Goal: Transaction & Acquisition: Purchase product/service

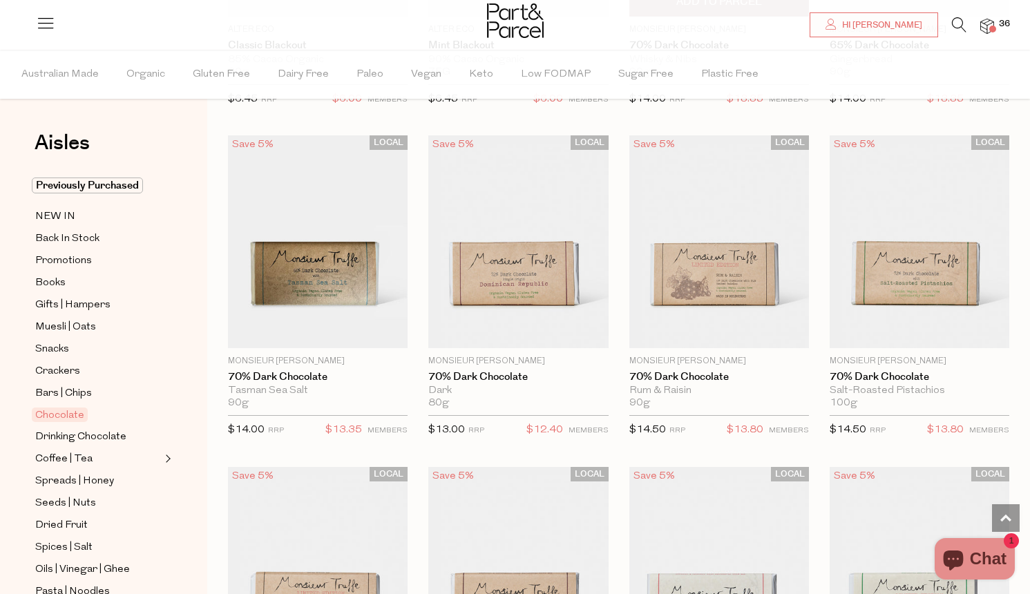
scroll to position [2363, 0]
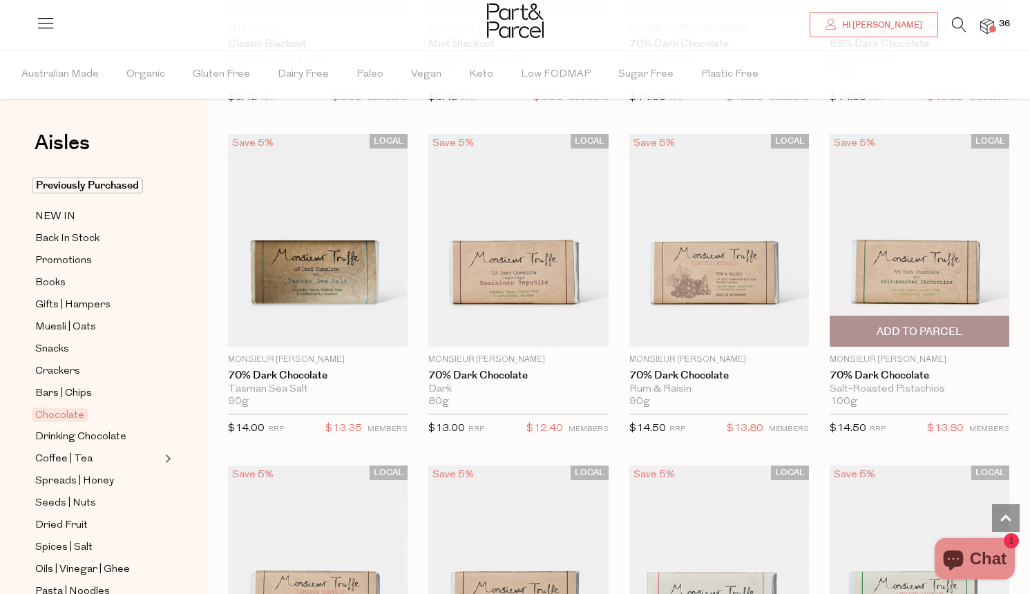
click at [888, 325] on span "Add To Parcel" at bounding box center [920, 332] width 86 height 15
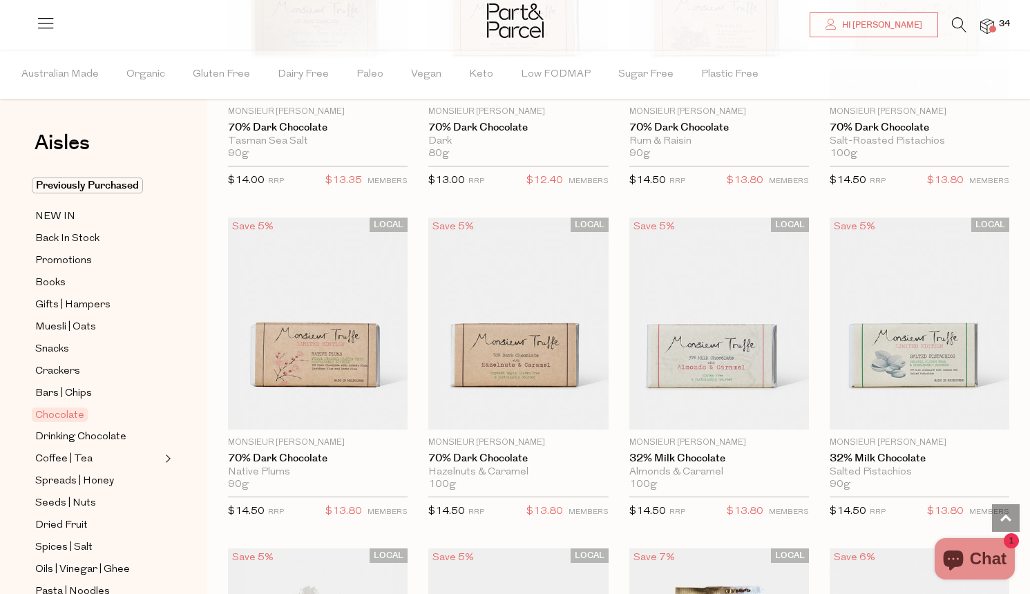
scroll to position [2626, 0]
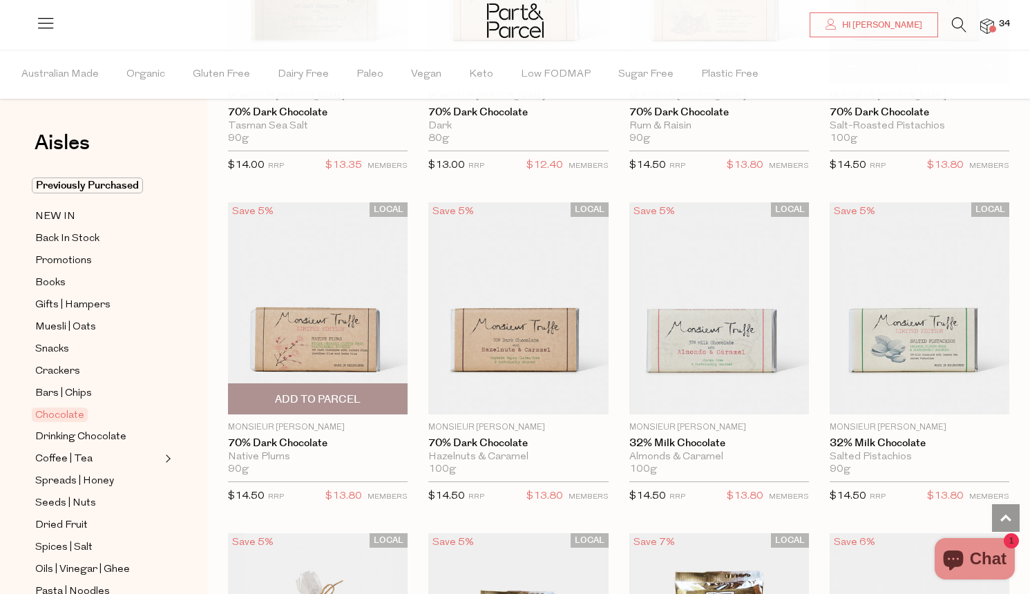
click at [361, 389] on span "Add To Parcel" at bounding box center [317, 399] width 171 height 30
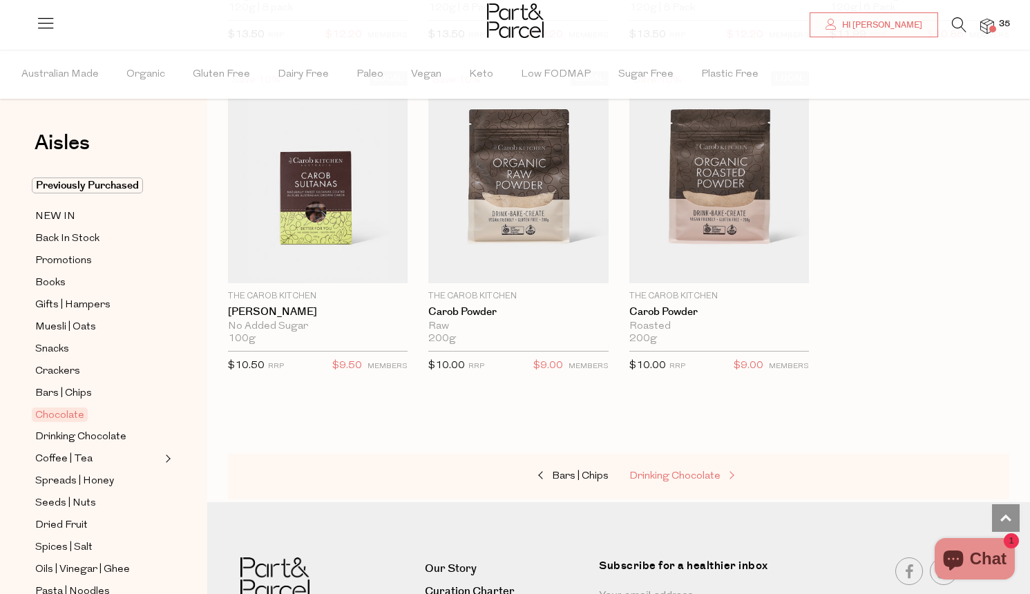
click at [652, 471] on span "Drinking Chocolate" at bounding box center [674, 476] width 91 height 10
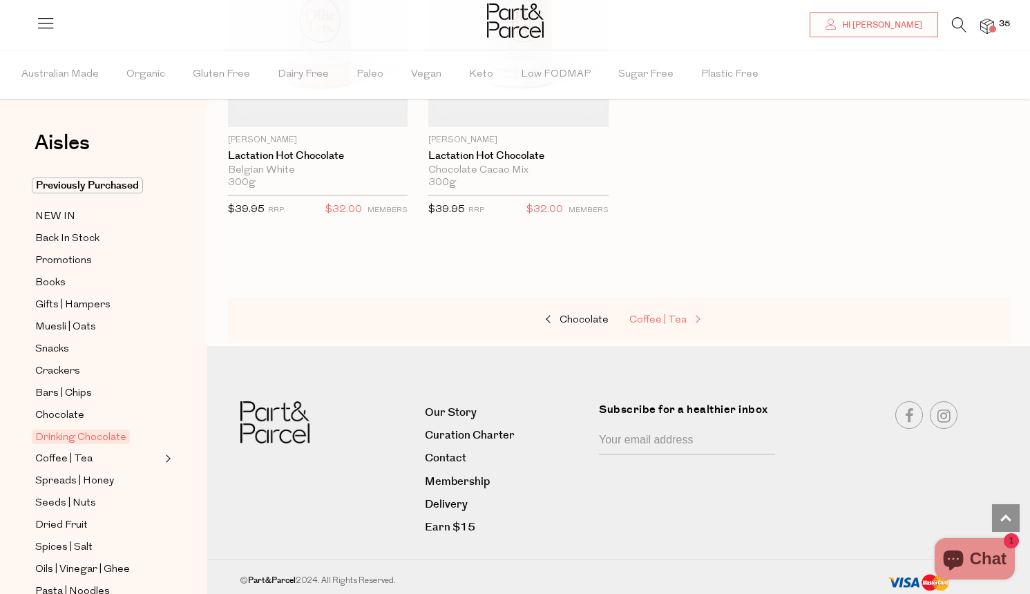
click at [658, 312] on link "Coffee | Tea" at bounding box center [698, 321] width 138 height 18
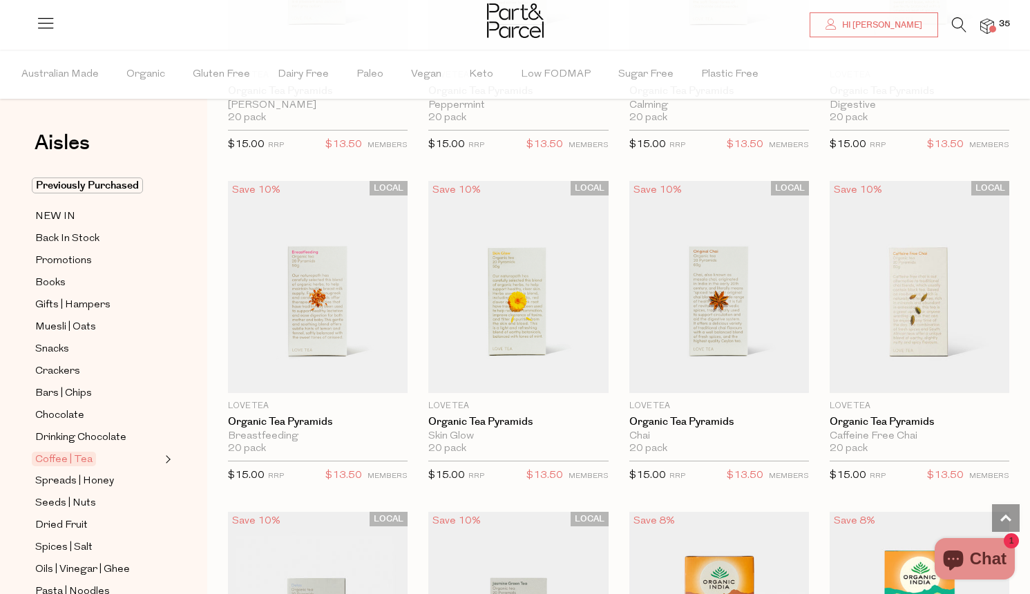
scroll to position [1000, 0]
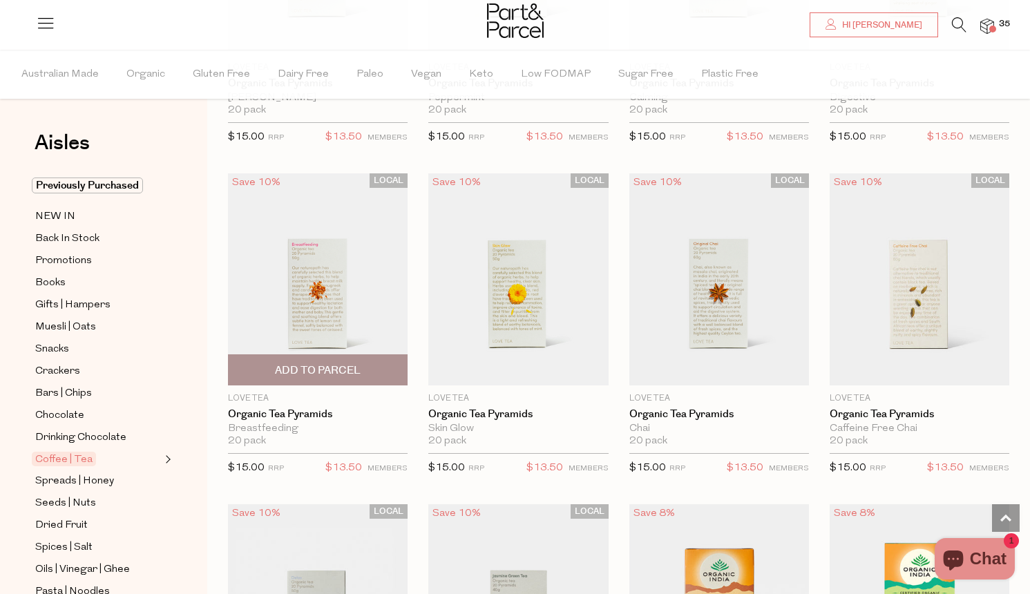
click at [347, 377] on span "Add To Parcel" at bounding box center [317, 370] width 171 height 30
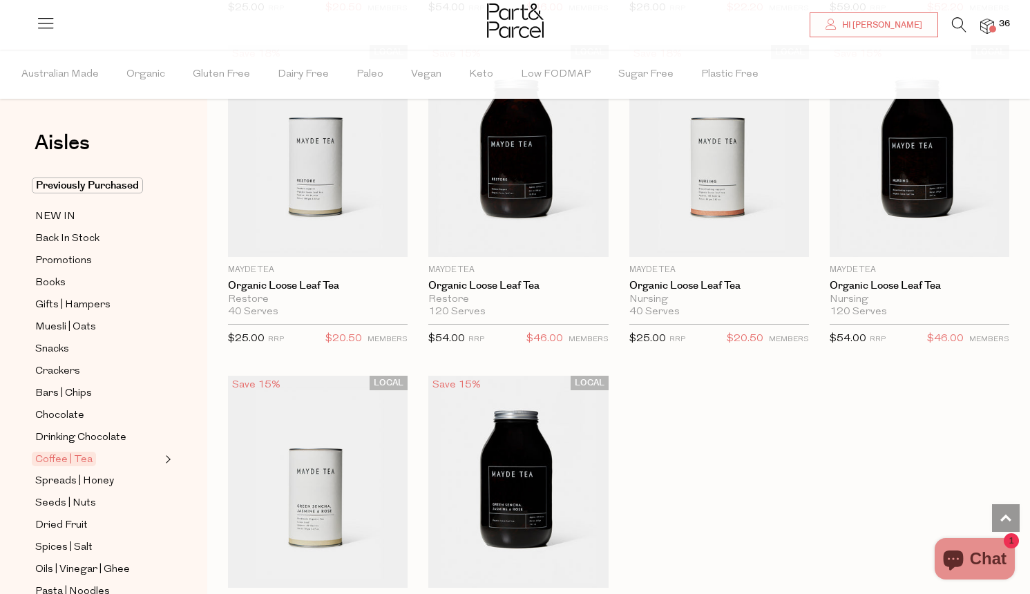
scroll to position [3773, 0]
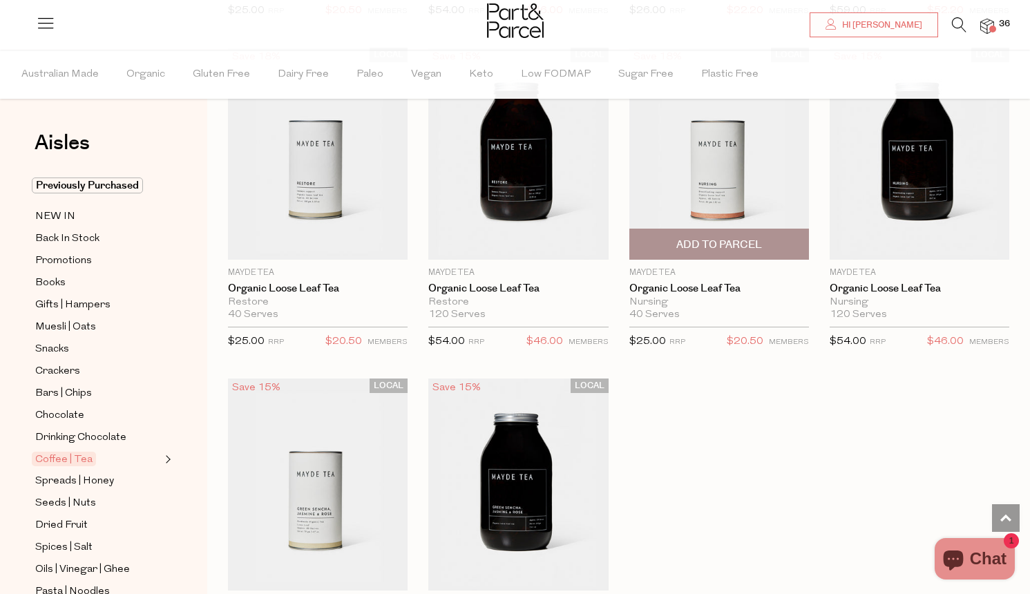
click at [718, 240] on span "Add To Parcel" at bounding box center [719, 245] width 86 height 15
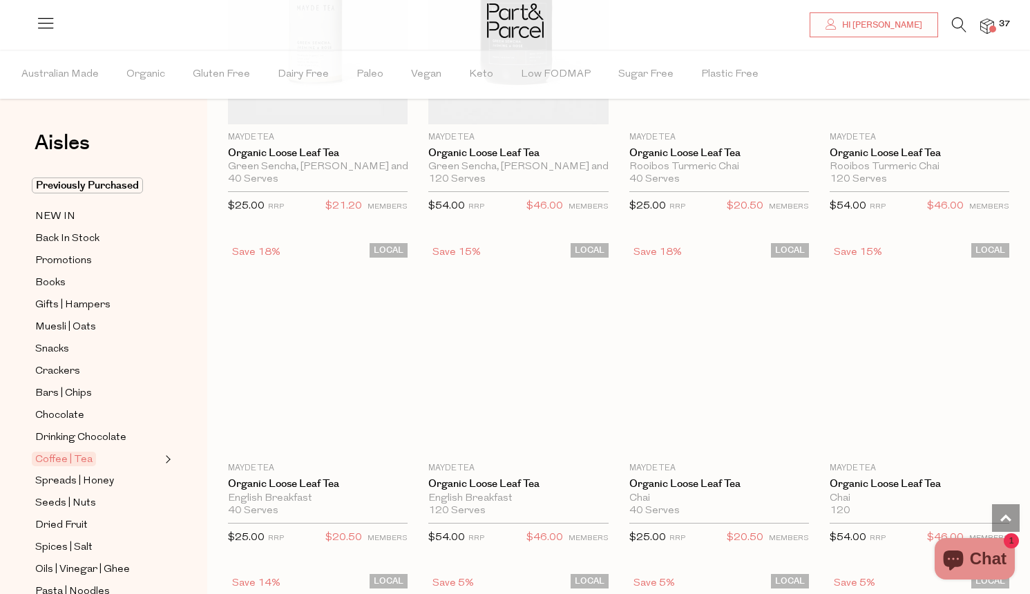
scroll to position [4279, 1]
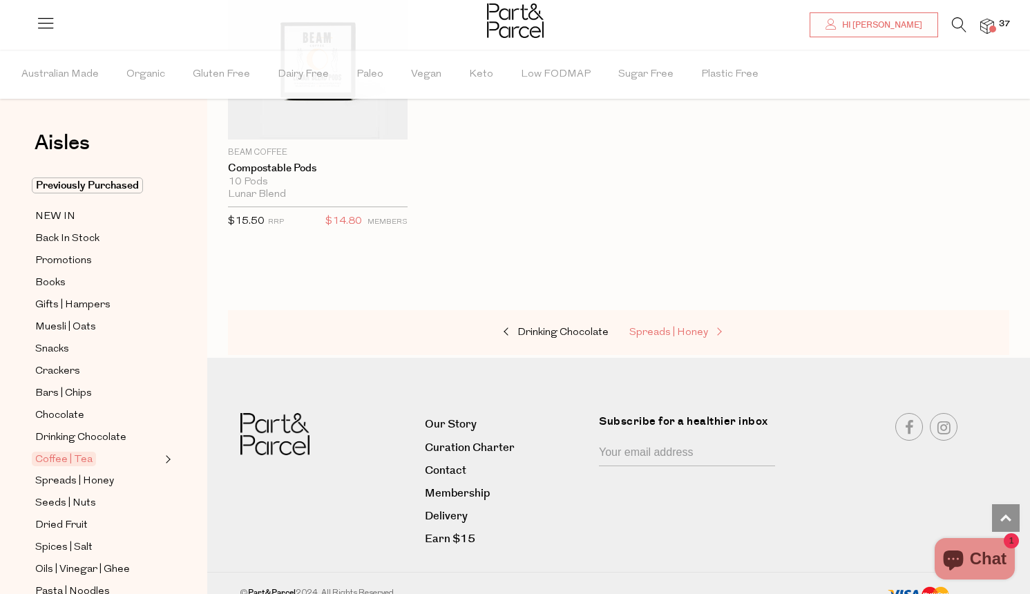
click at [670, 327] on span "Spreads | Honey" at bounding box center [668, 332] width 79 height 10
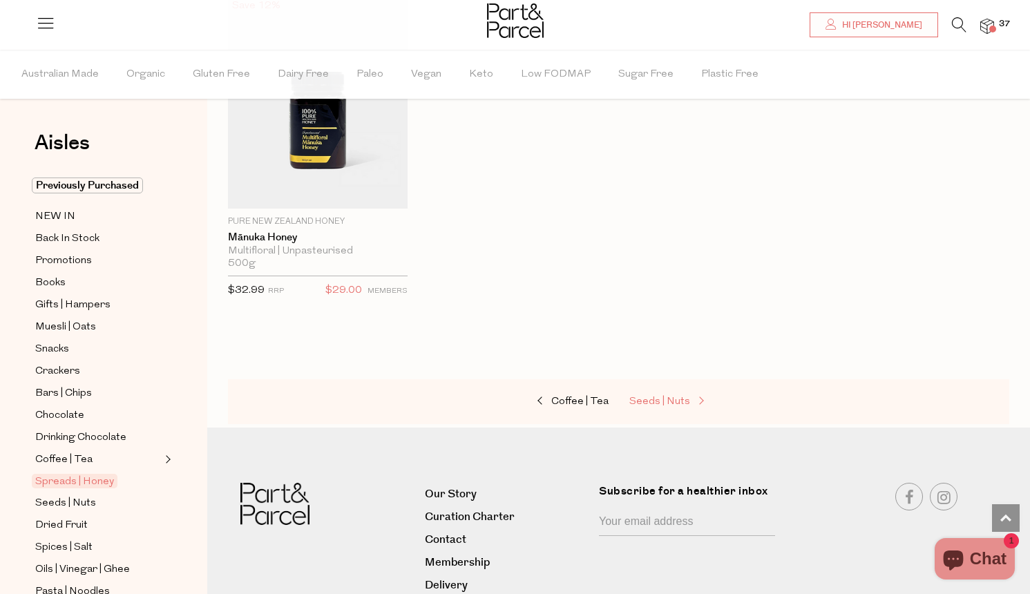
click at [658, 397] on span "Seeds | Nuts" at bounding box center [659, 402] width 61 height 10
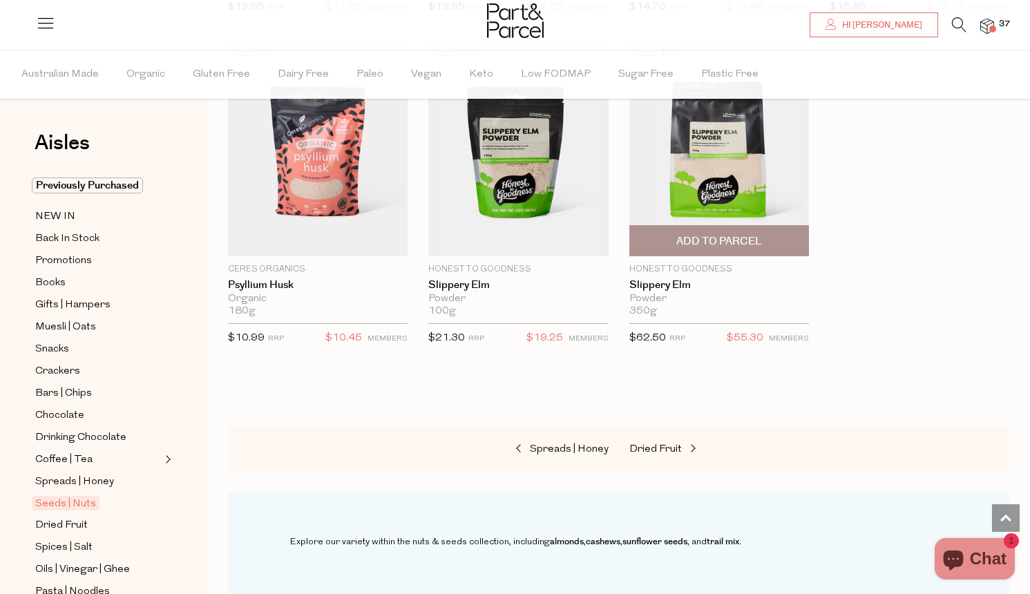
scroll to position [3778, 0]
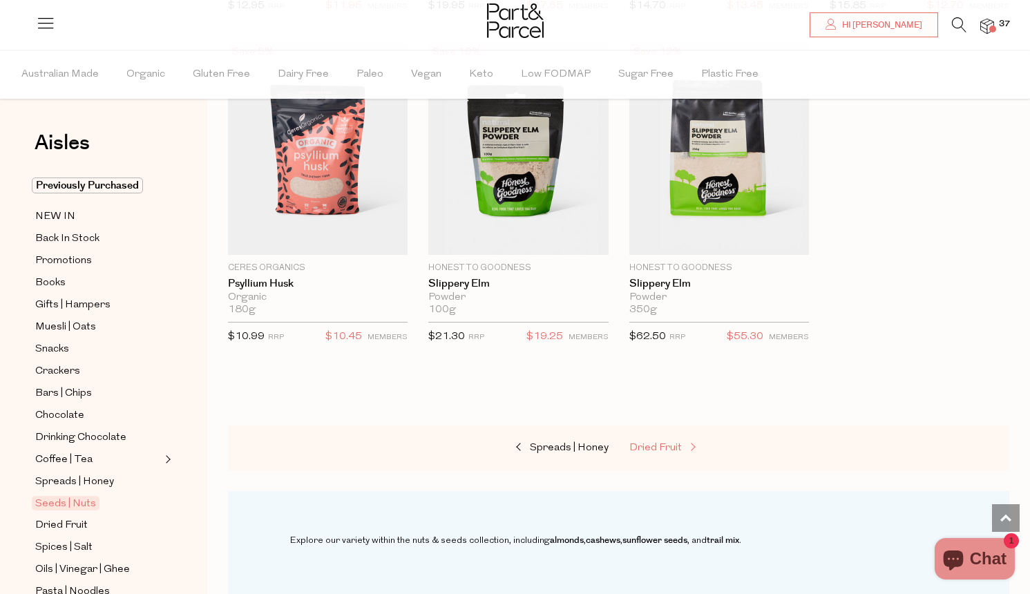
click at [656, 443] on span "Dried Fruit" at bounding box center [655, 448] width 53 height 10
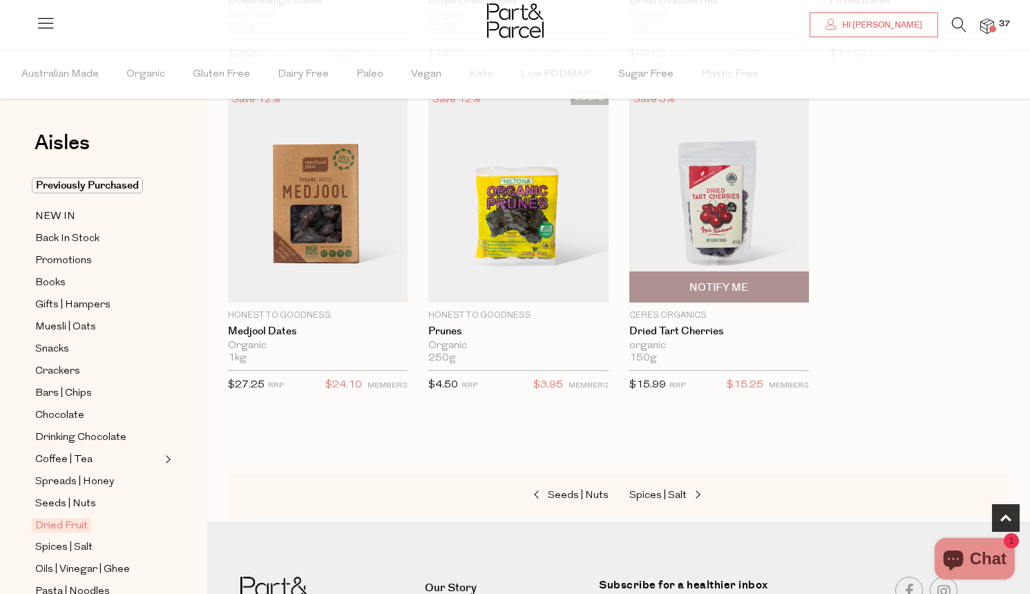
scroll to position [765, 0]
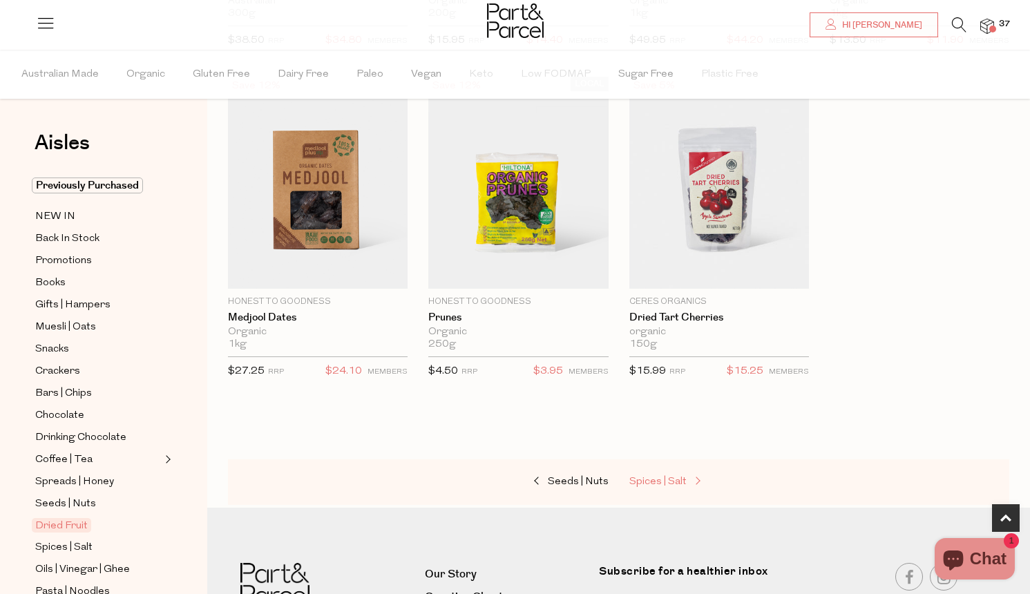
click at [658, 482] on span "Spices | Salt" at bounding box center [657, 482] width 57 height 10
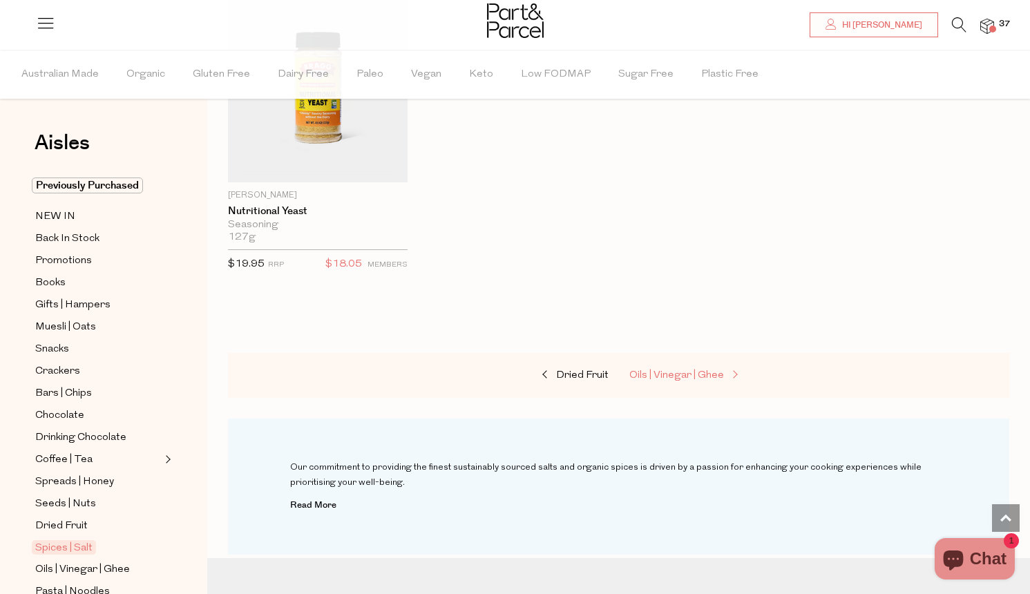
click at [672, 370] on span "Oils | Vinegar | Ghee" at bounding box center [676, 375] width 95 height 10
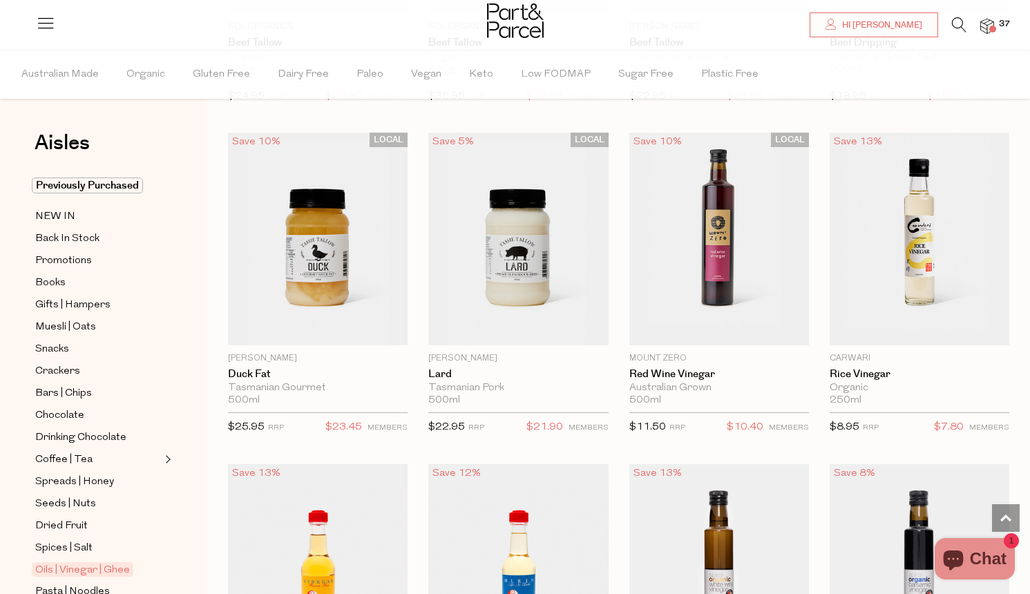
scroll to position [2362, 0]
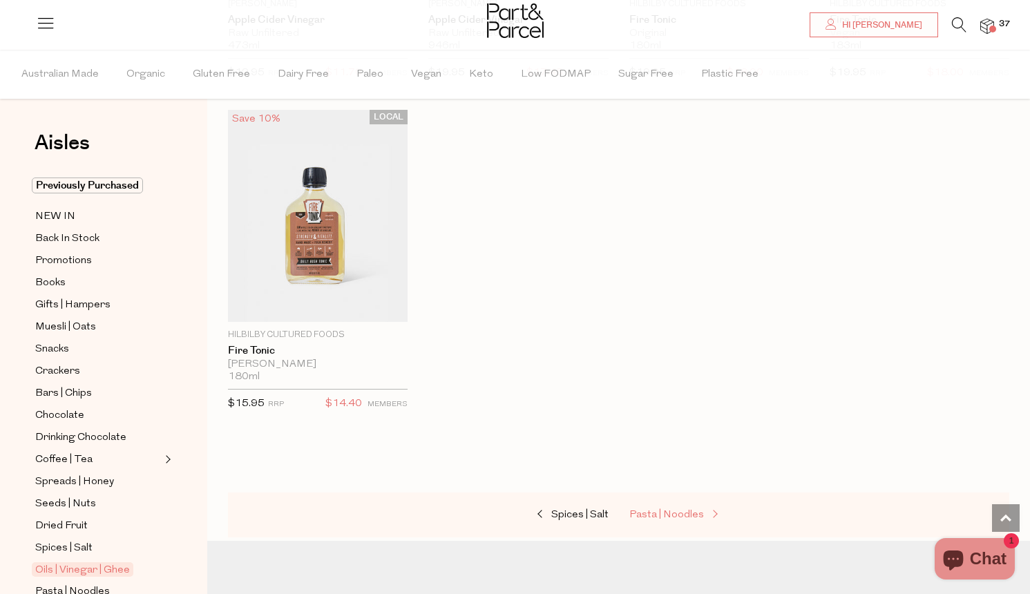
click at [673, 510] on span "Pasta | Noodles" at bounding box center [666, 515] width 75 height 10
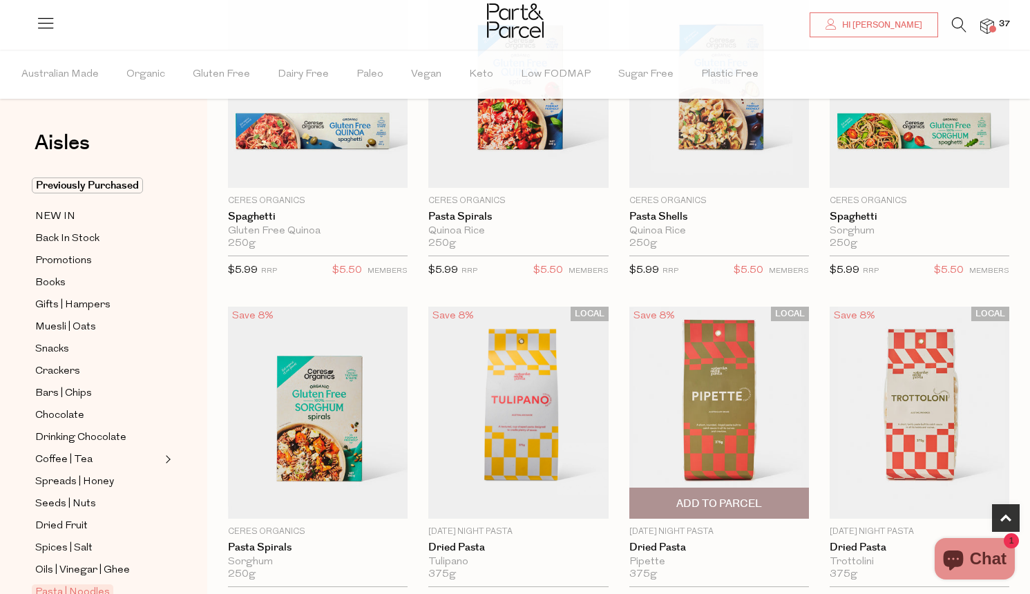
scroll to position [638, 0]
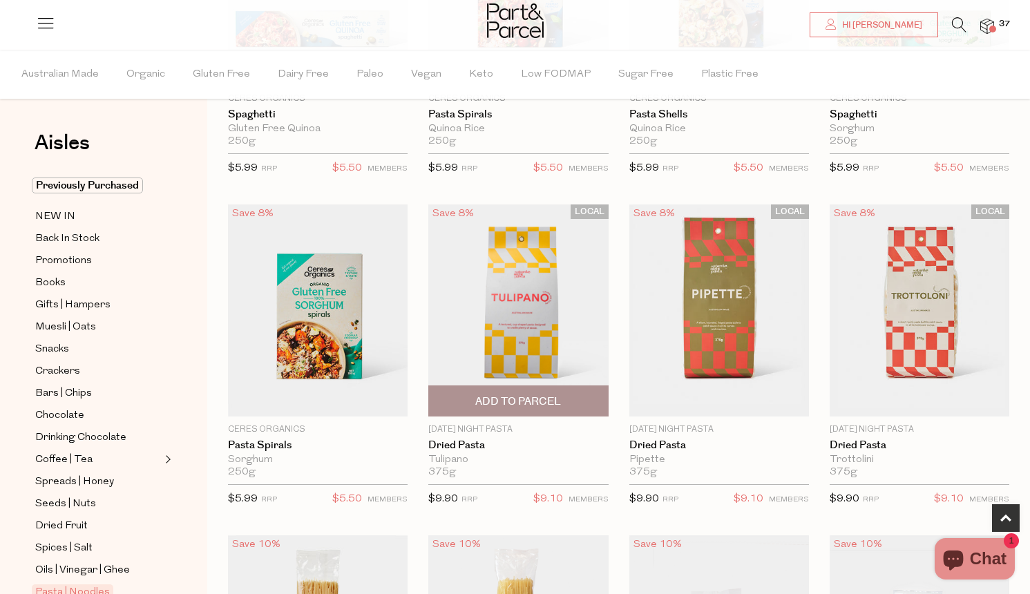
click at [560, 401] on span "Add To Parcel" at bounding box center [518, 401] width 86 height 15
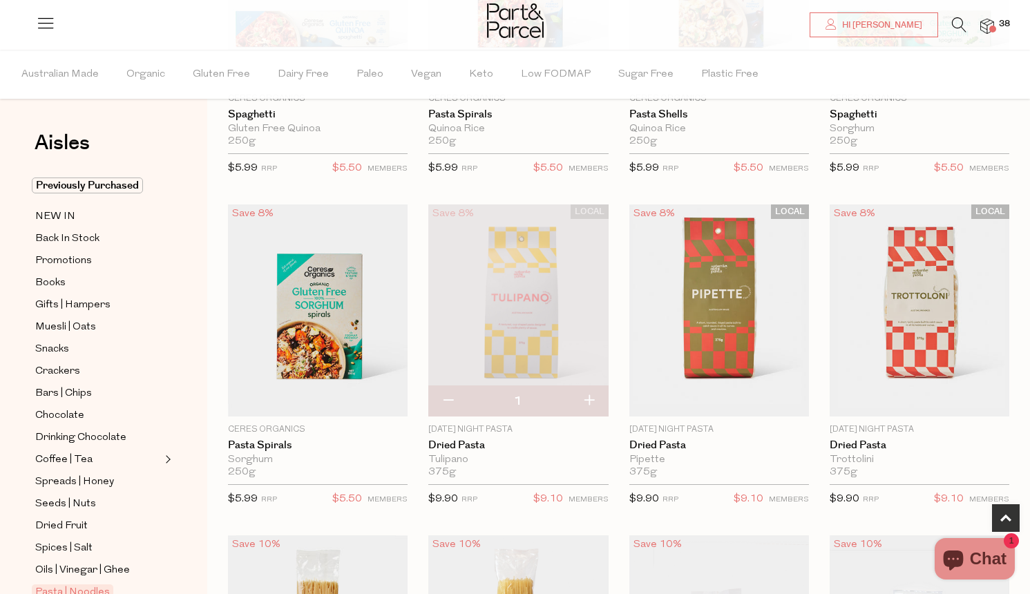
click at [591, 394] on button "button" at bounding box center [588, 401] width 39 height 30
type input "2"
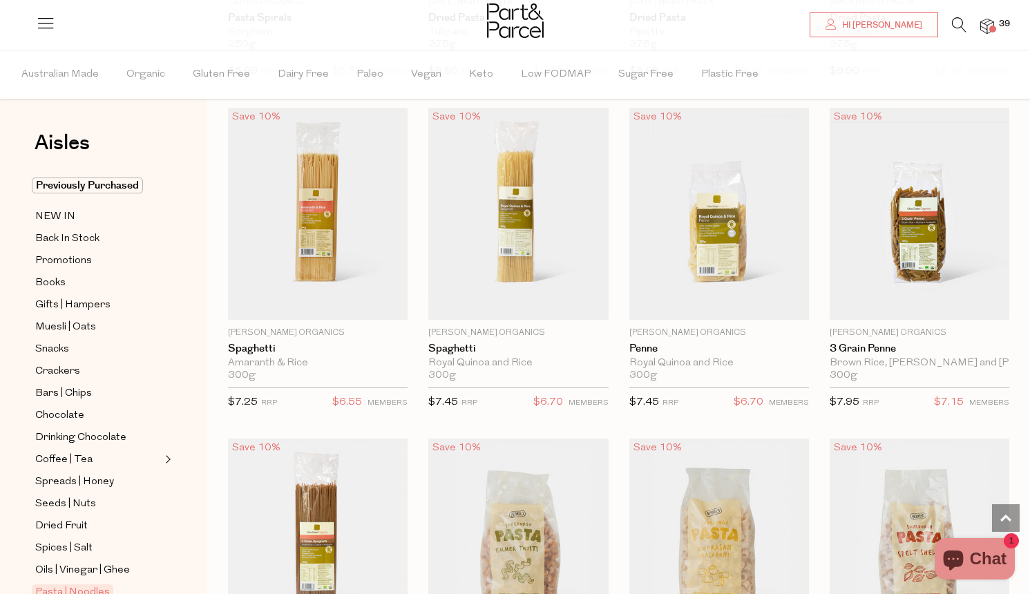
scroll to position [1025, 0]
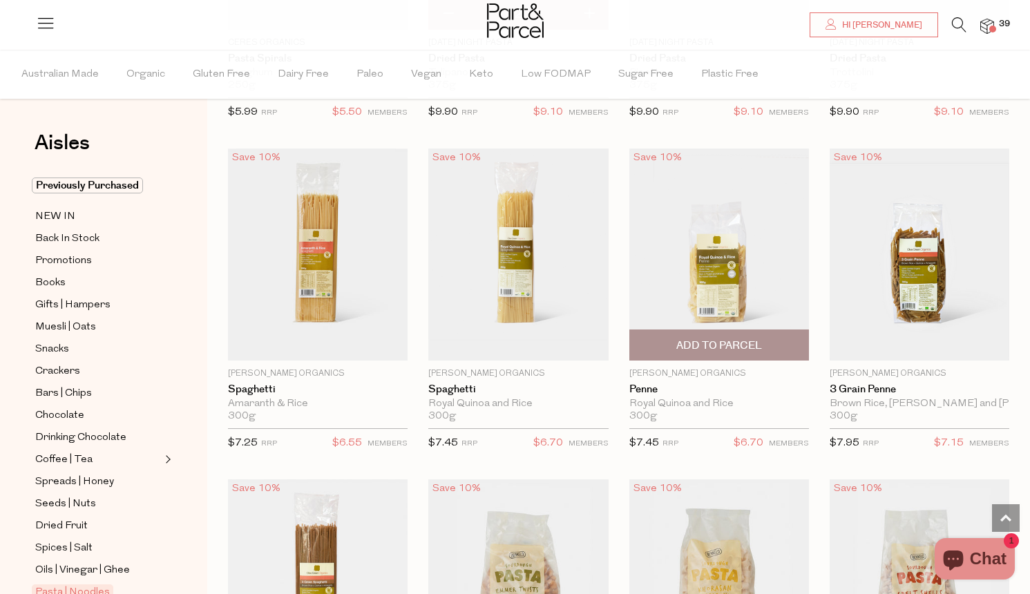
click at [714, 350] on span "Add To Parcel" at bounding box center [719, 346] width 86 height 15
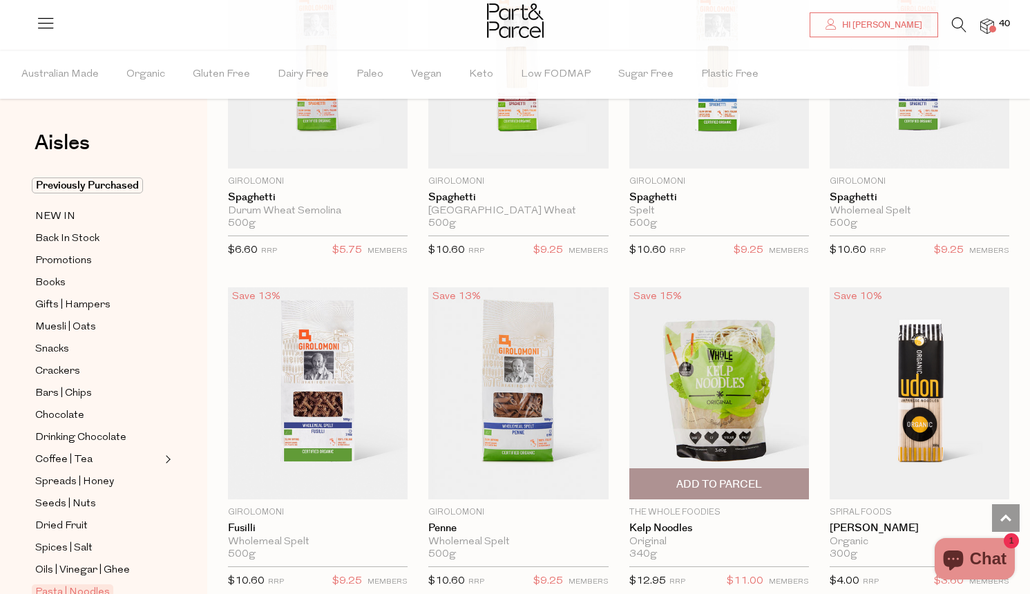
scroll to position [2596, 1]
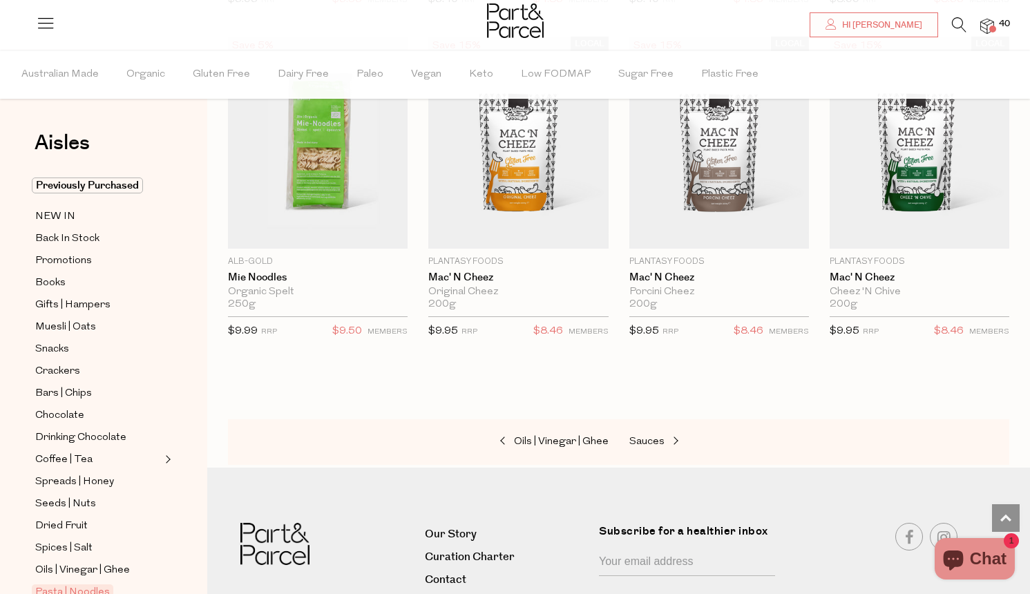
scroll to position [4488, 1]
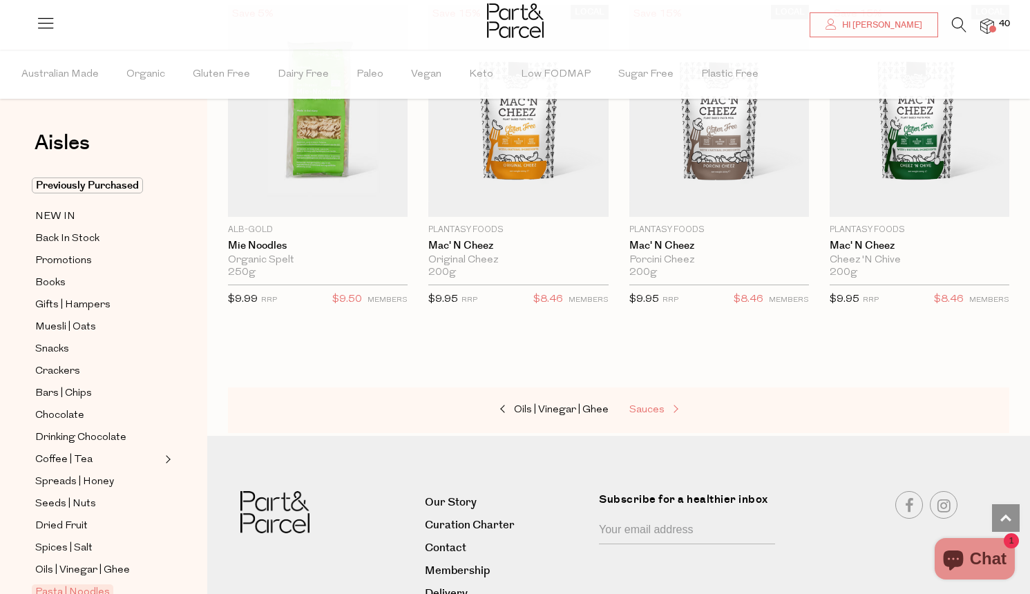
click at [650, 405] on span "Sauces" at bounding box center [646, 410] width 35 height 10
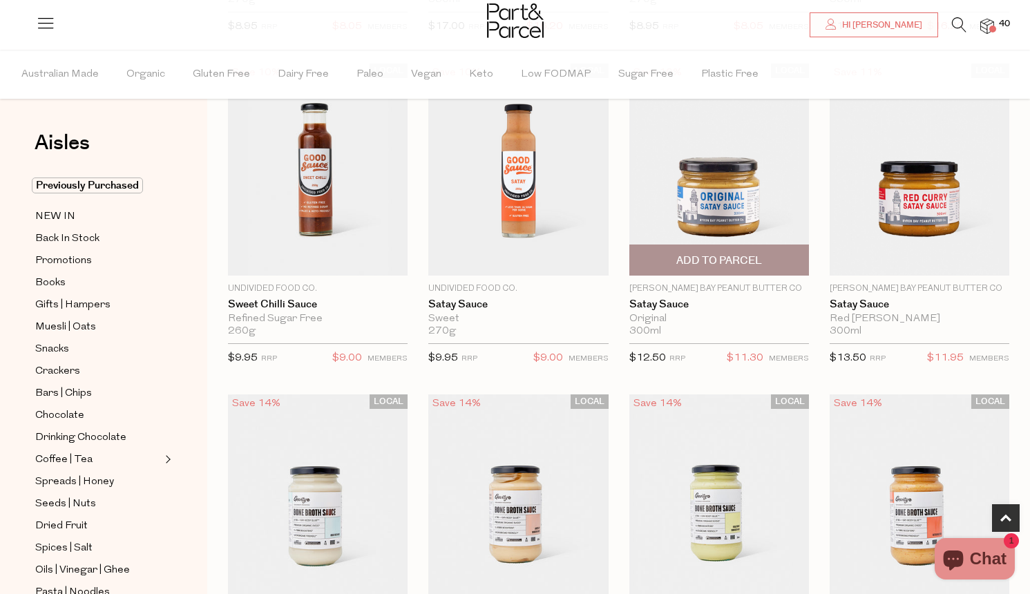
scroll to position [449, 0]
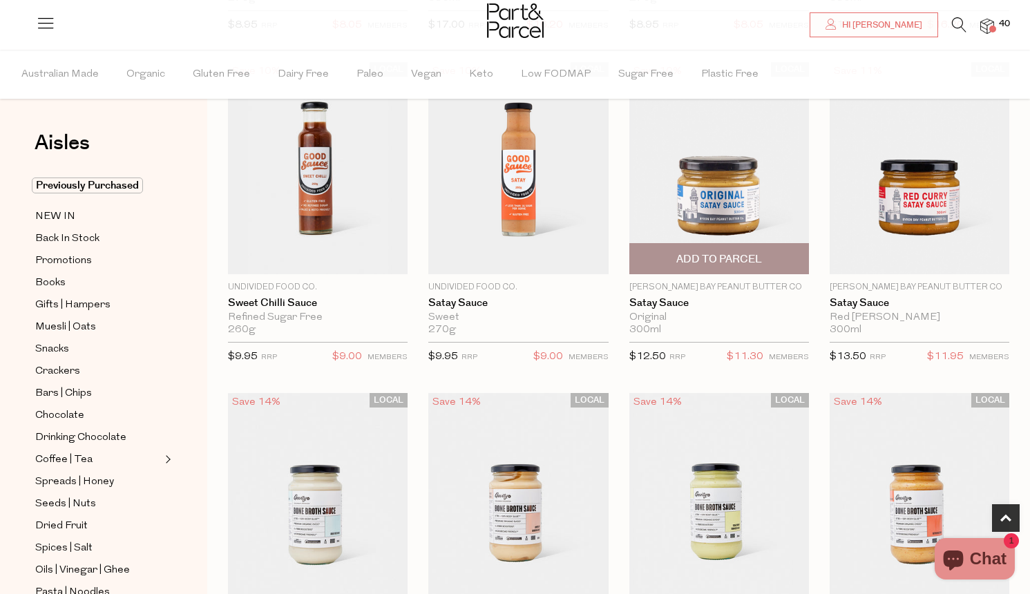
click at [717, 264] on span "Add To Parcel" at bounding box center [719, 259] width 86 height 15
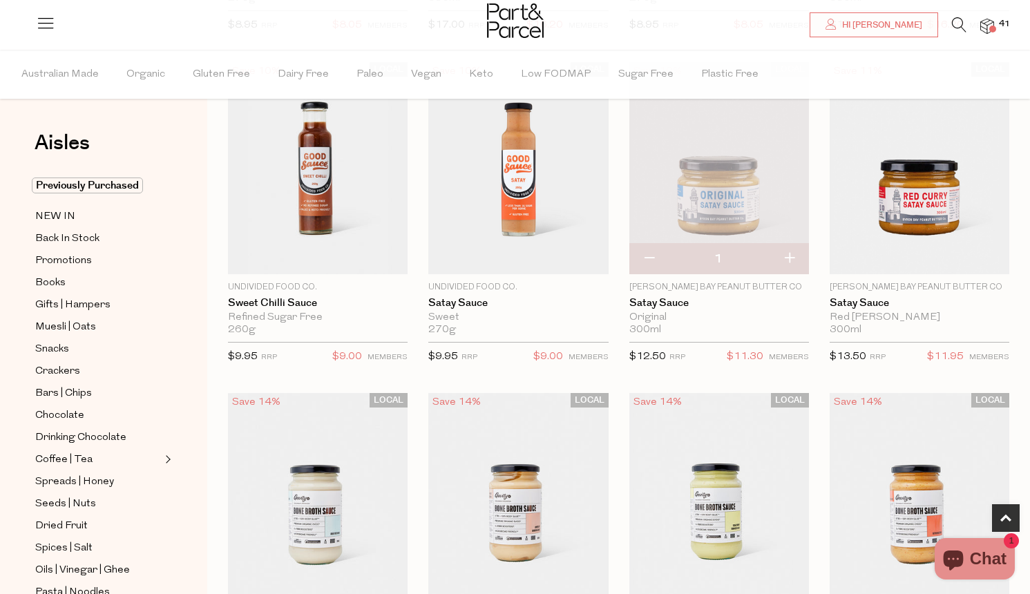
click at [789, 257] on button "button" at bounding box center [789, 259] width 39 height 30
type input "2"
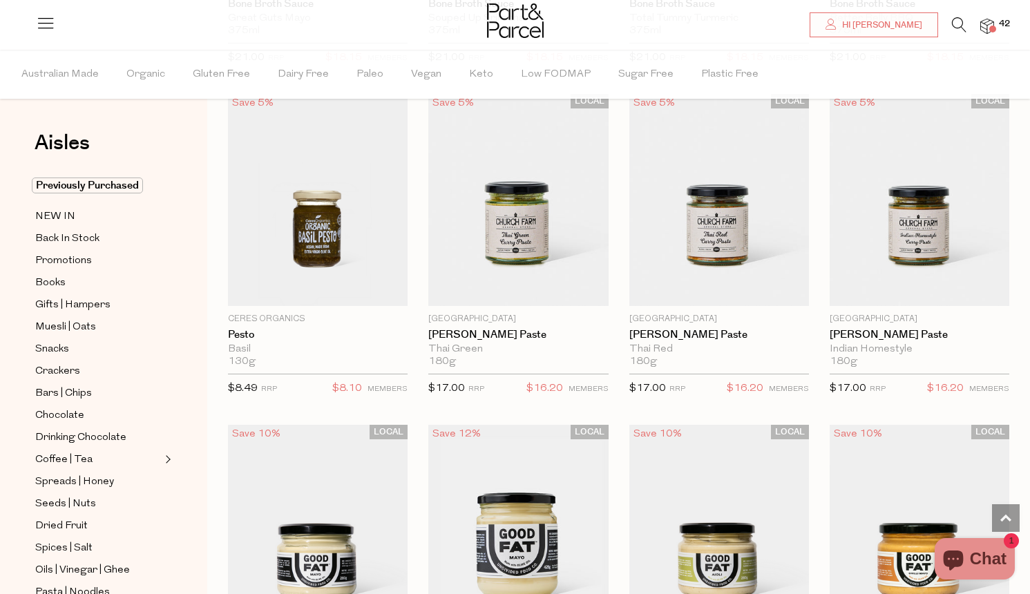
scroll to position [1104, 0]
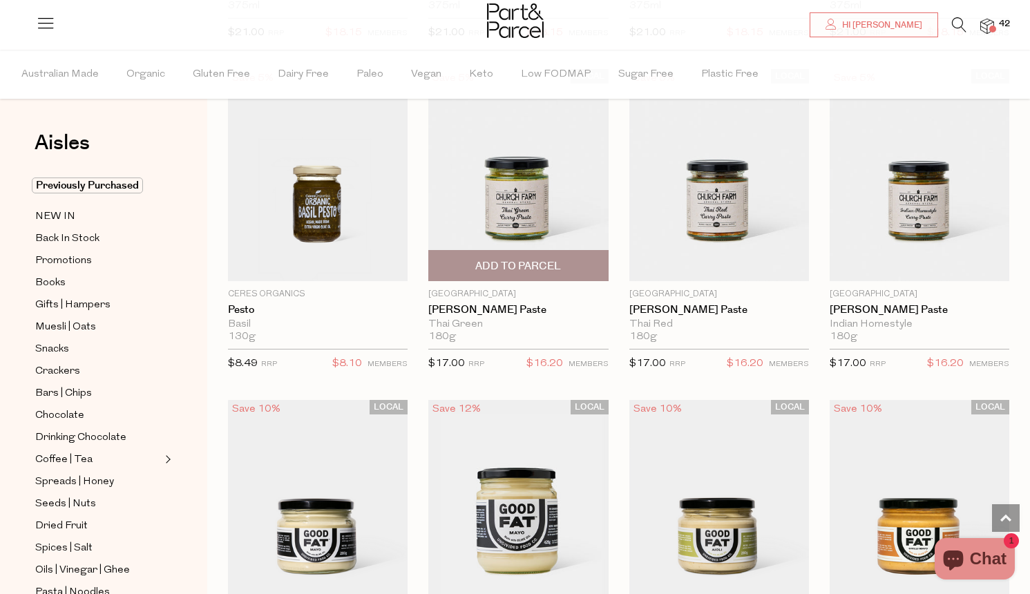
click at [562, 263] on span "Add To Parcel" at bounding box center [517, 266] width 171 height 30
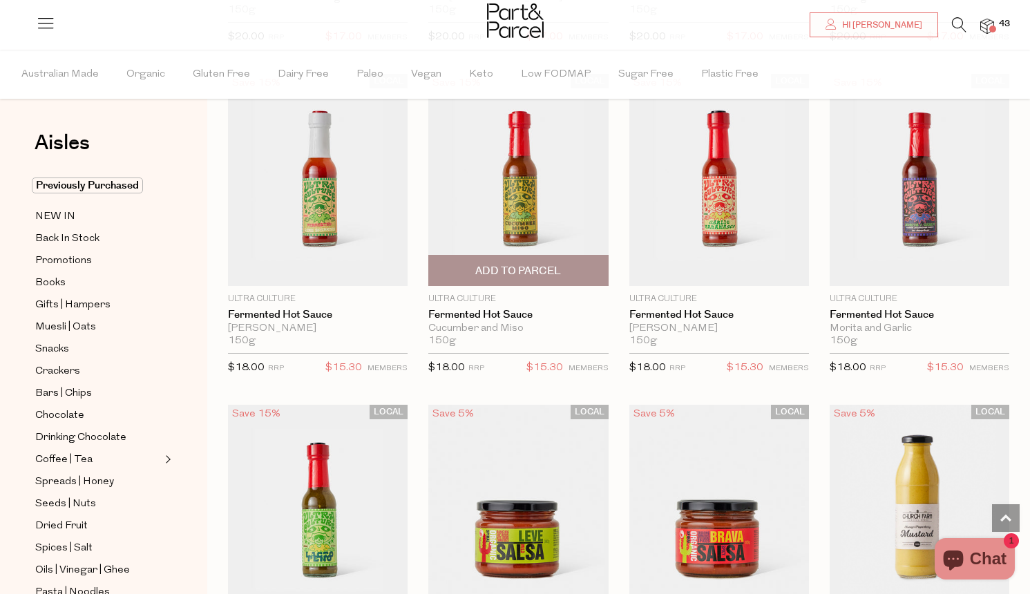
scroll to position [2769, 0]
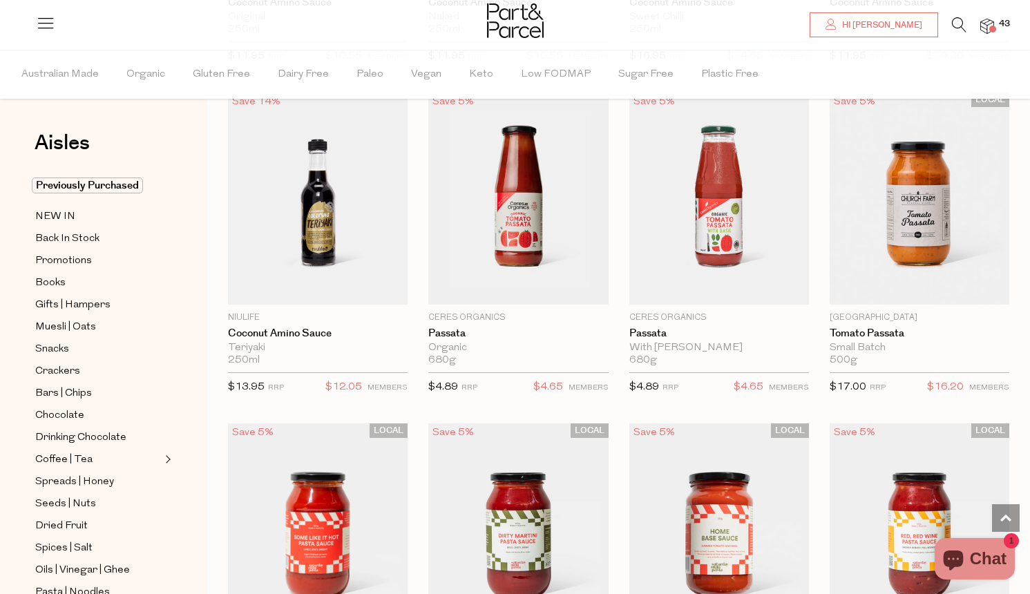
scroll to position [4741, 0]
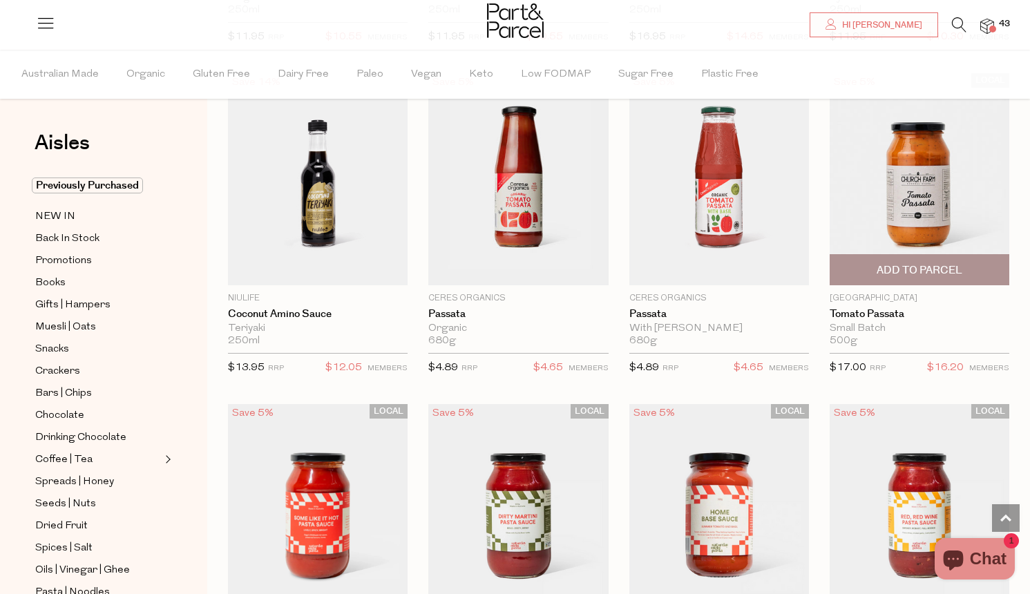
click at [895, 263] on span "Add To Parcel" at bounding box center [920, 270] width 86 height 15
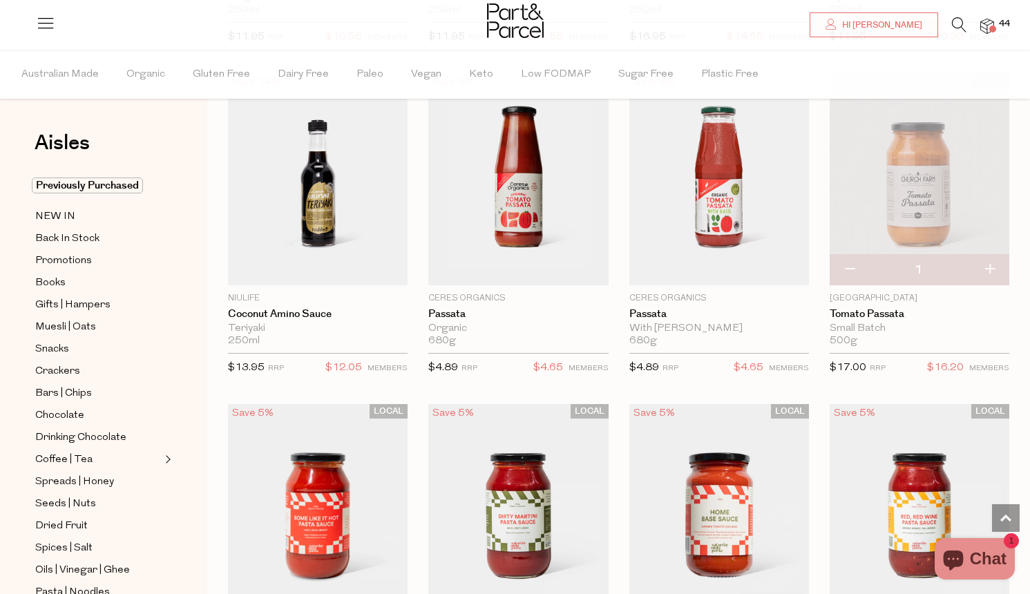
click at [991, 256] on button "button" at bounding box center [989, 270] width 39 height 30
type input "2"
click at [993, 257] on button "button" at bounding box center [989, 270] width 39 height 30
type input "3"
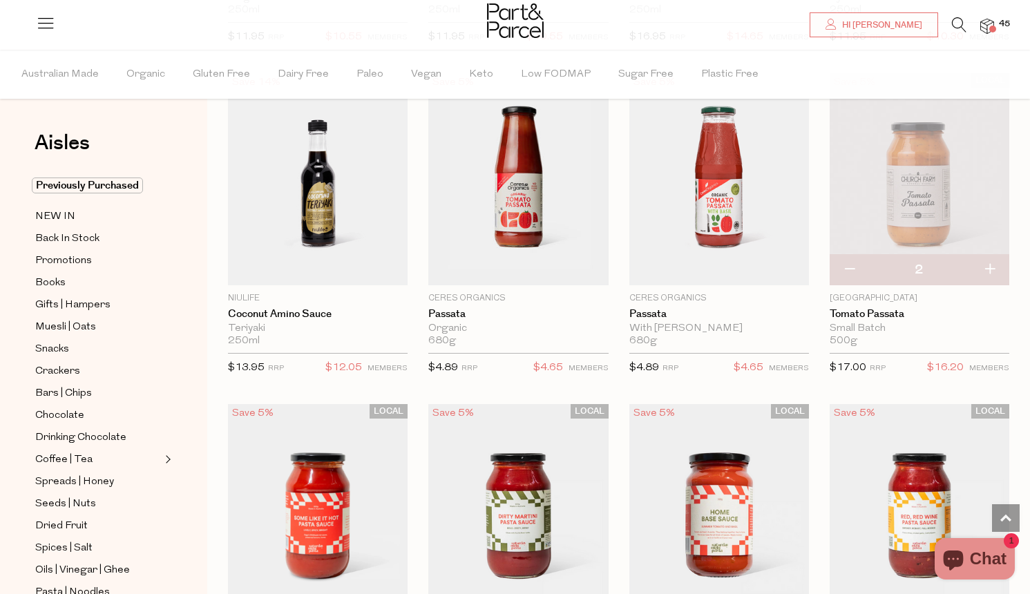
type input "3"
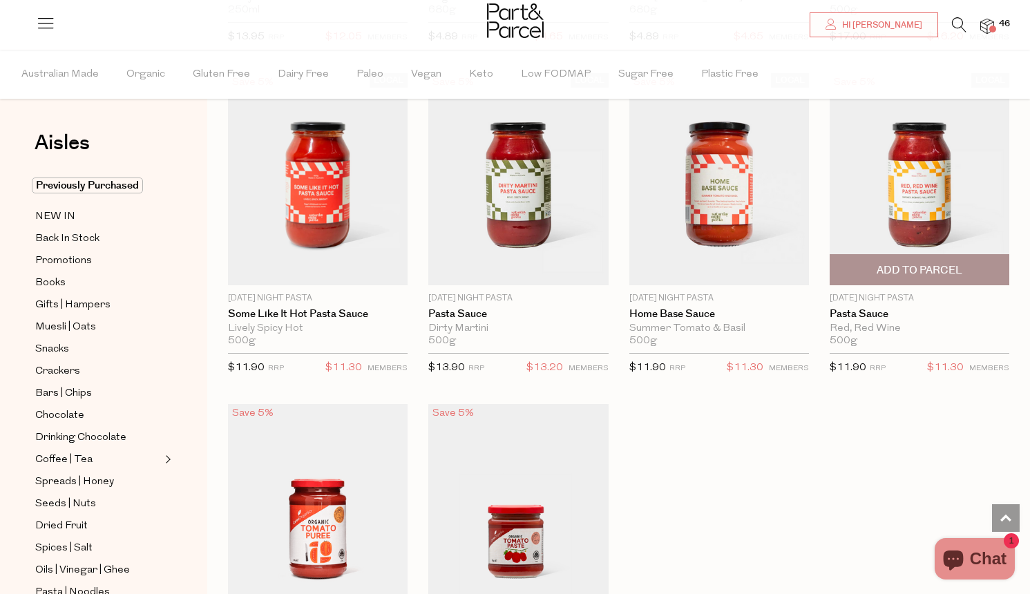
scroll to position [5075, 0]
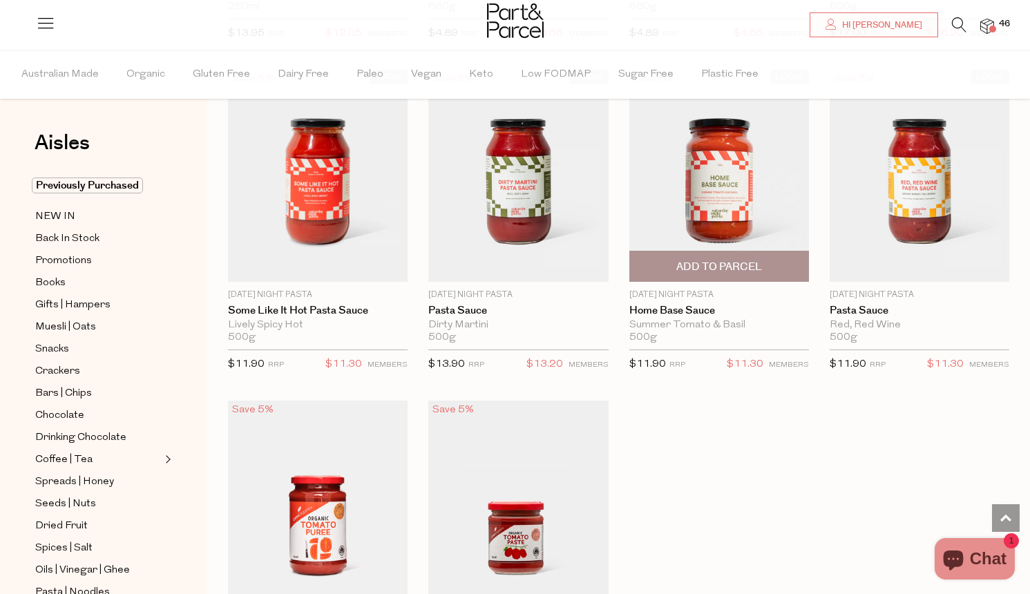
click at [777, 252] on span "Add To Parcel" at bounding box center [719, 266] width 171 height 30
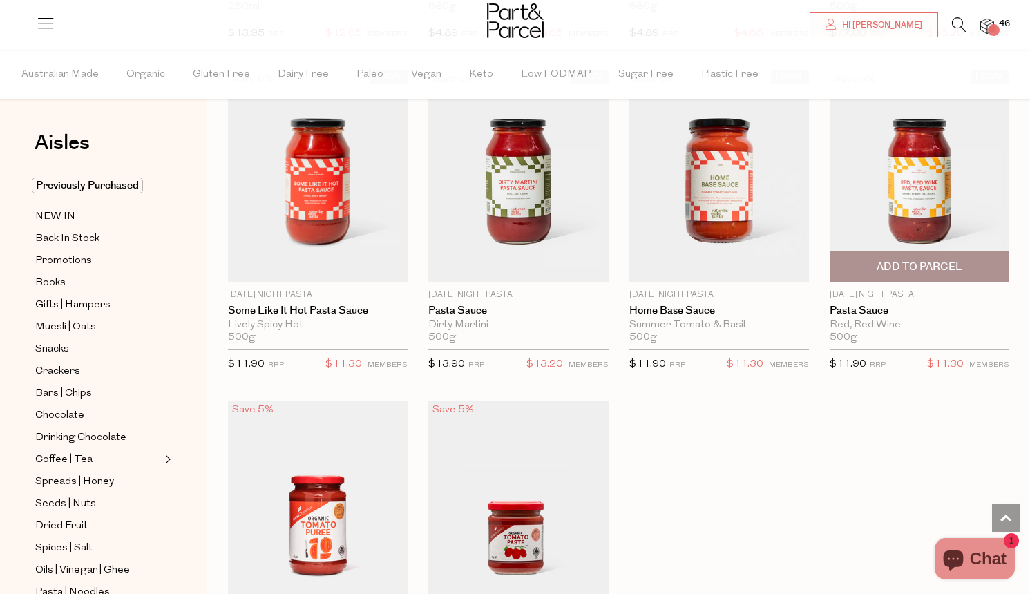
click at [886, 260] on span "Add To Parcel" at bounding box center [920, 267] width 86 height 15
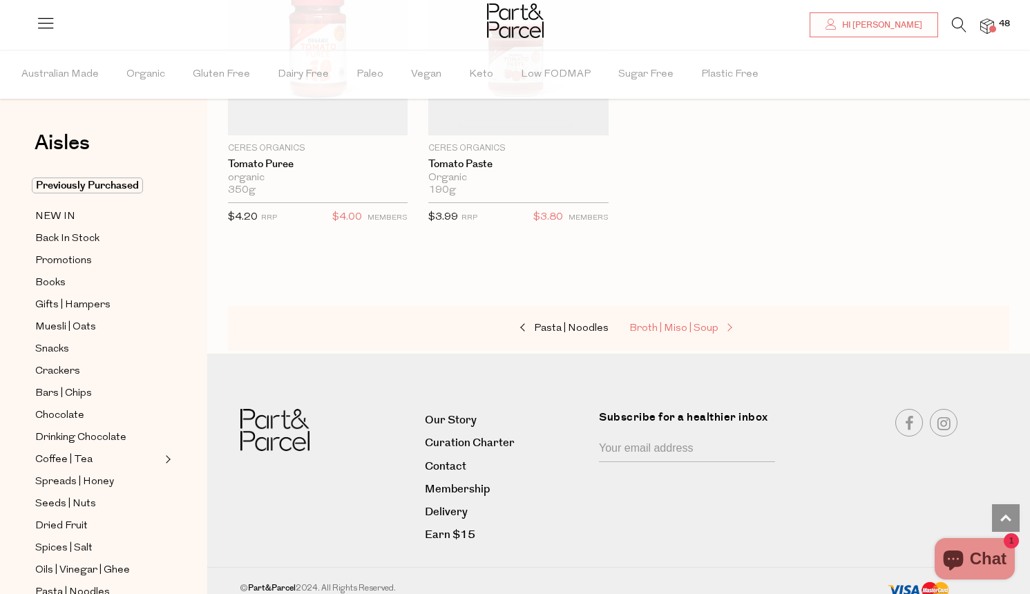
click at [676, 323] on span "Broth | Miso | Soup" at bounding box center [673, 328] width 89 height 10
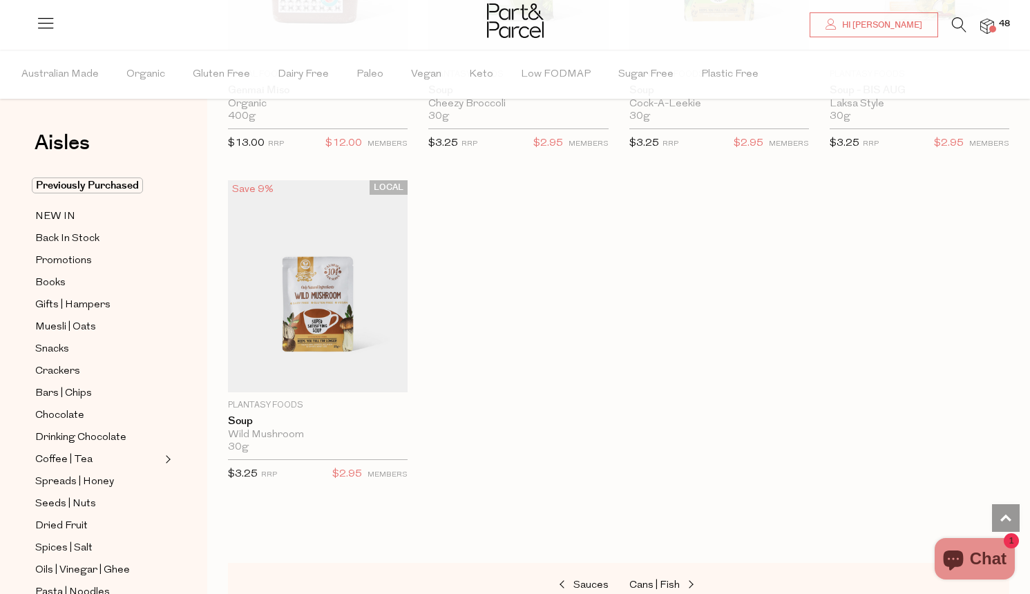
scroll to position [2808, 0]
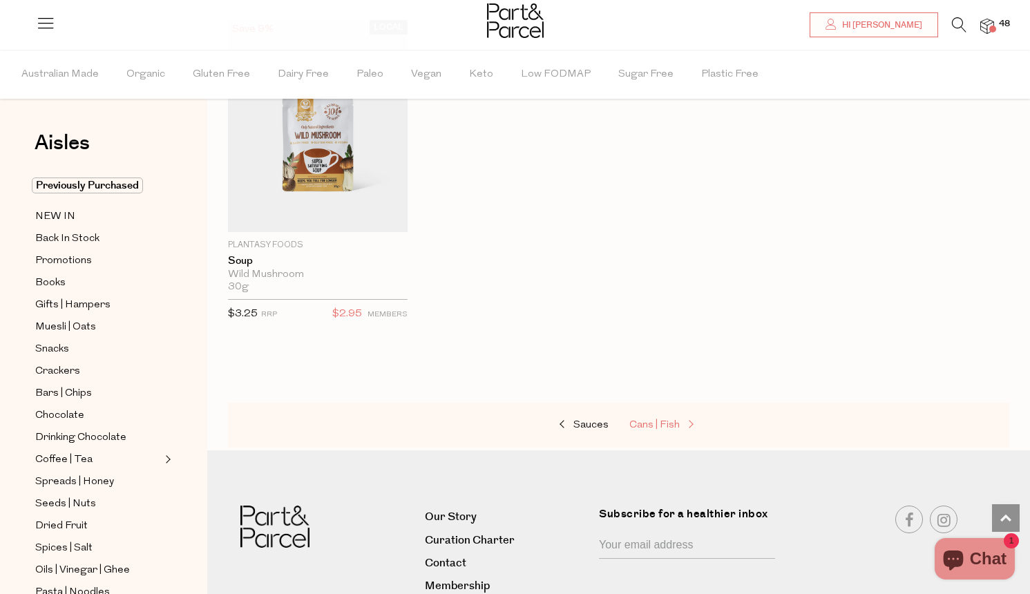
click at [667, 422] on span "Cans | Fish" at bounding box center [654, 425] width 50 height 10
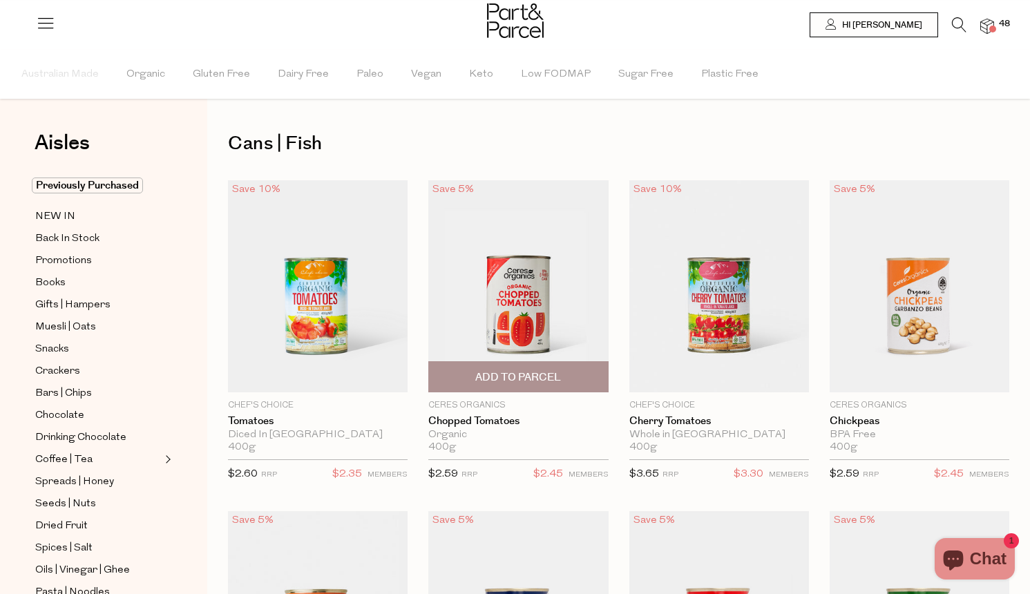
click at [529, 378] on span "Add To Parcel" at bounding box center [518, 377] width 86 height 15
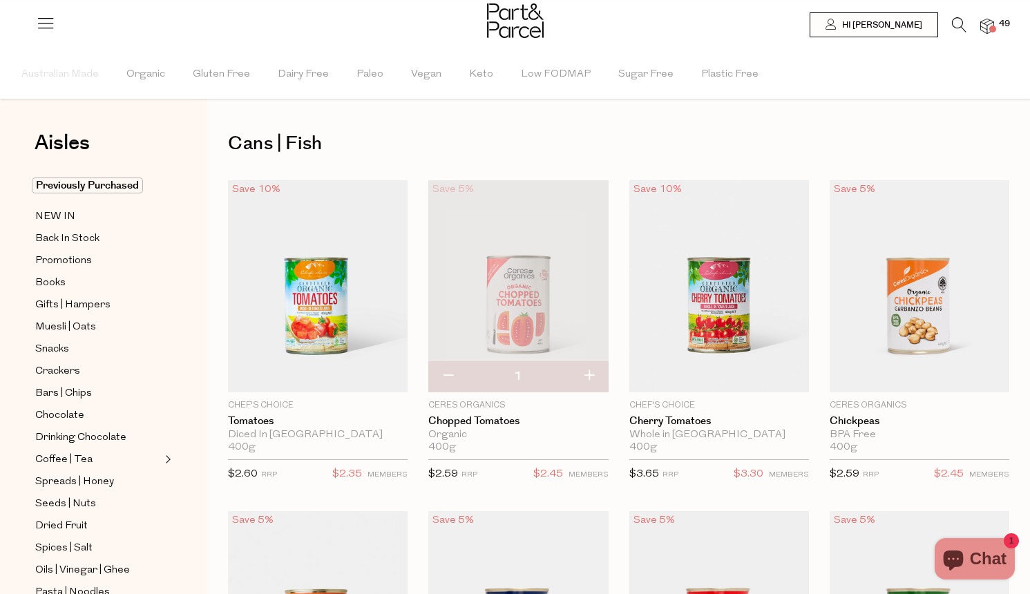
click at [596, 372] on button "button" at bounding box center [588, 376] width 39 height 30
type input "2"
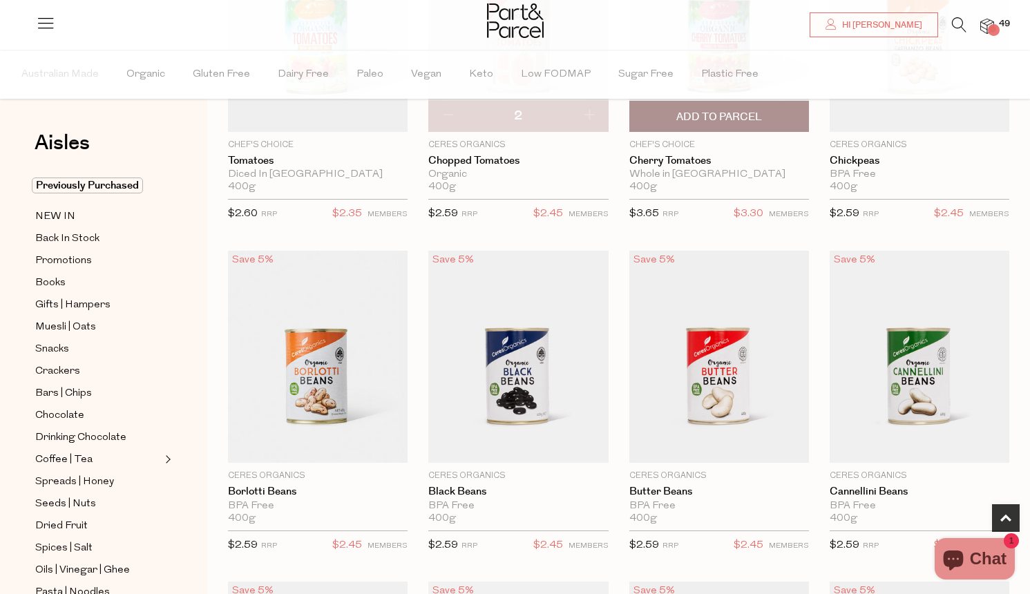
scroll to position [292, 0]
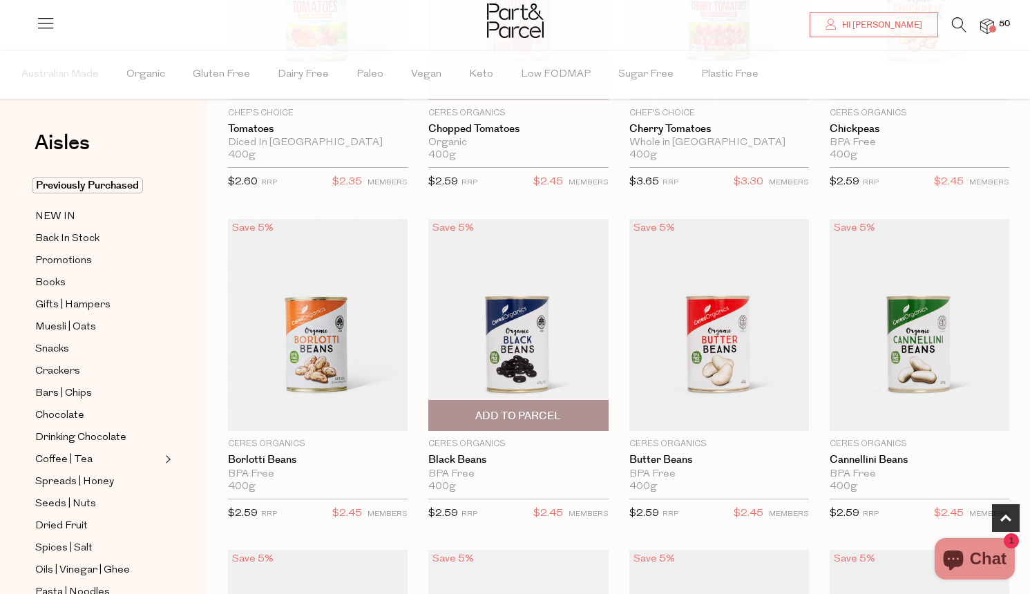
click at [578, 417] on span "Add To Parcel" at bounding box center [517, 416] width 171 height 30
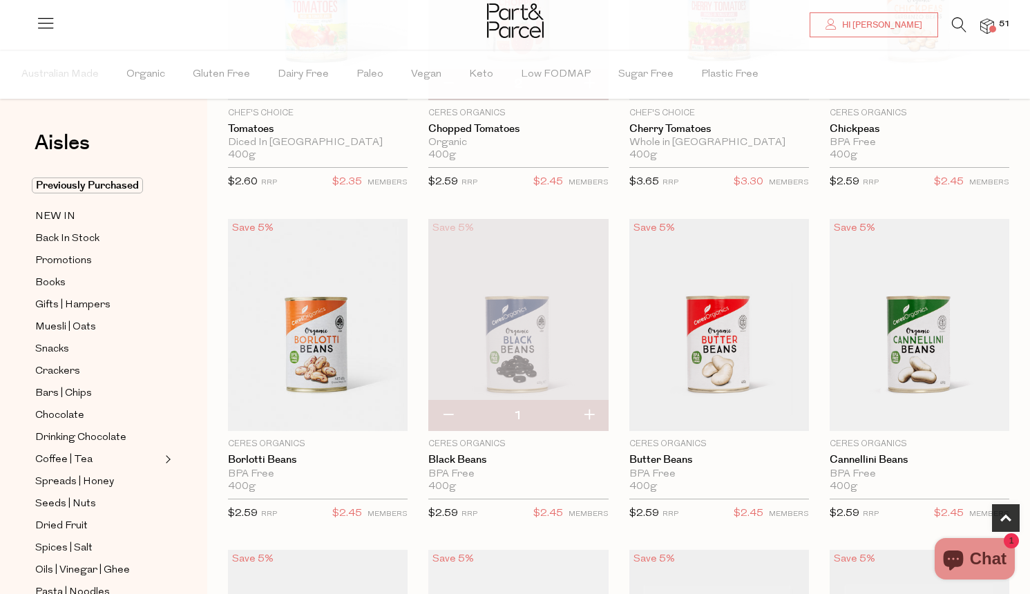
click at [594, 415] on button "button" at bounding box center [588, 416] width 39 height 30
type input "2"
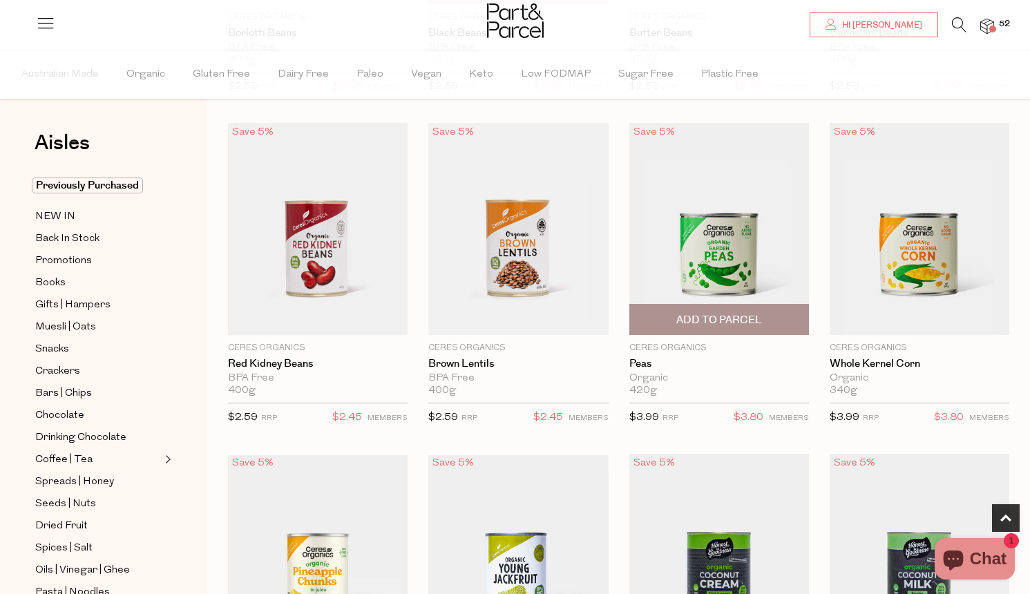
scroll to position [760, 0]
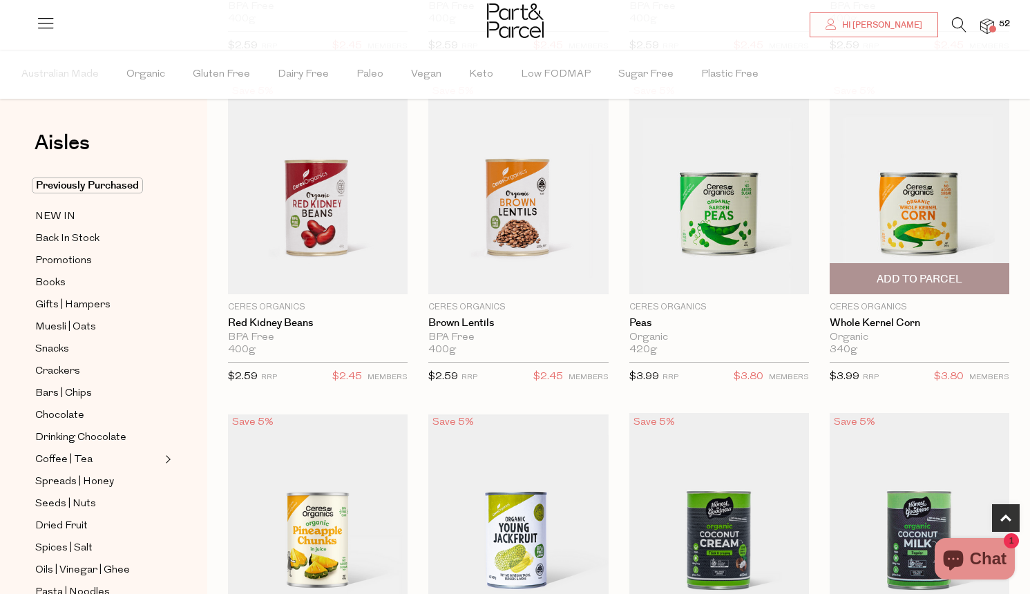
click at [884, 280] on span "Add To Parcel" at bounding box center [920, 279] width 86 height 15
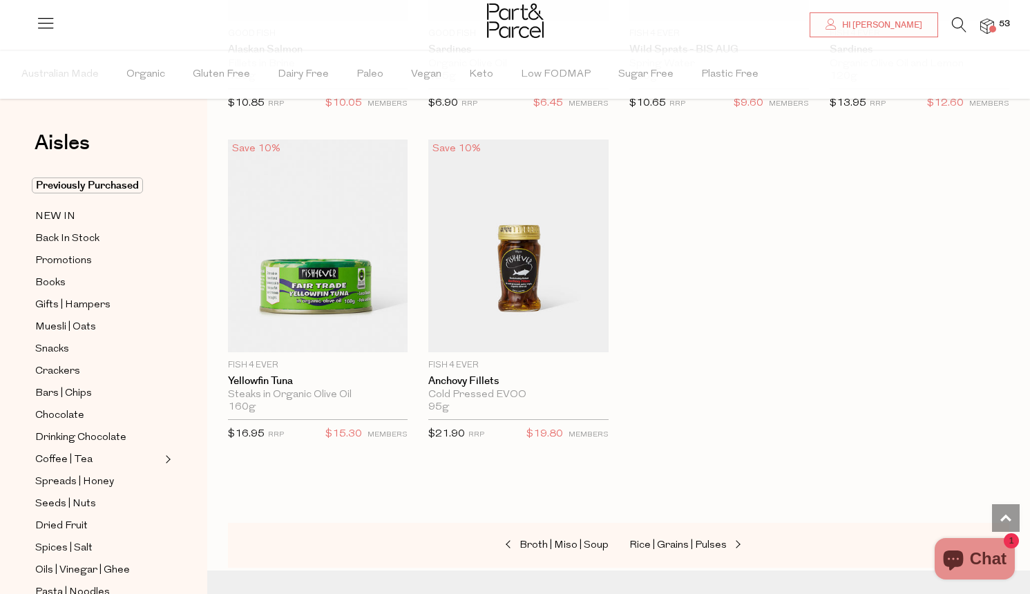
scroll to position [2031, 0]
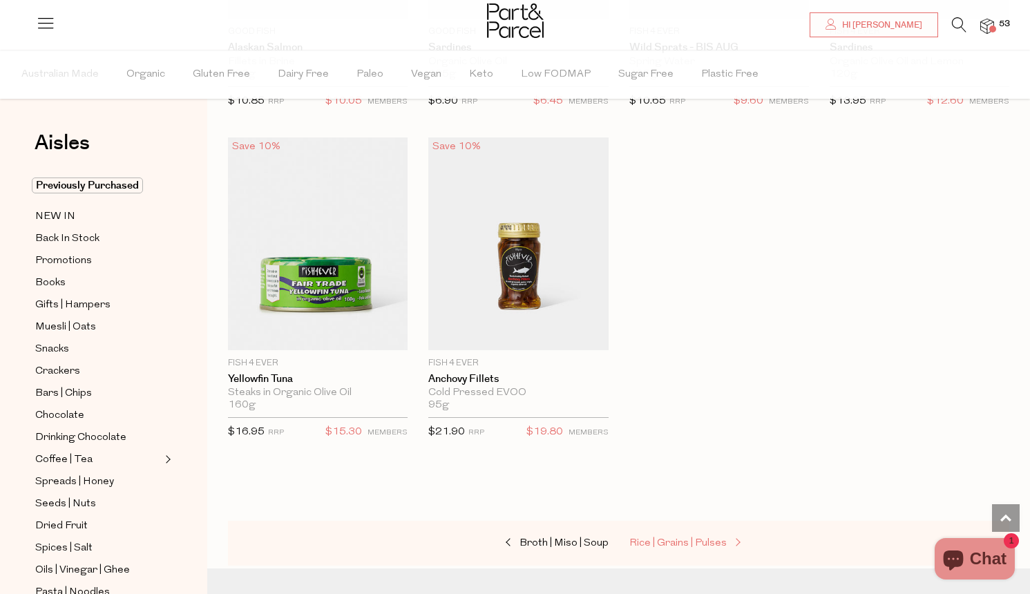
click at [665, 539] on span "Rice | Grains | Pulses" at bounding box center [677, 543] width 97 height 10
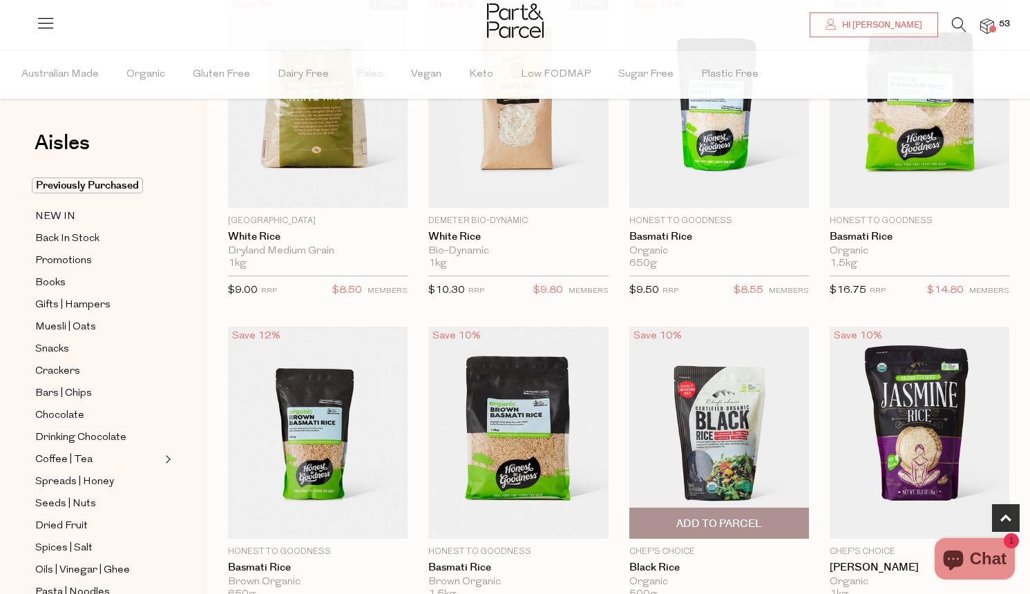
scroll to position [855, 0]
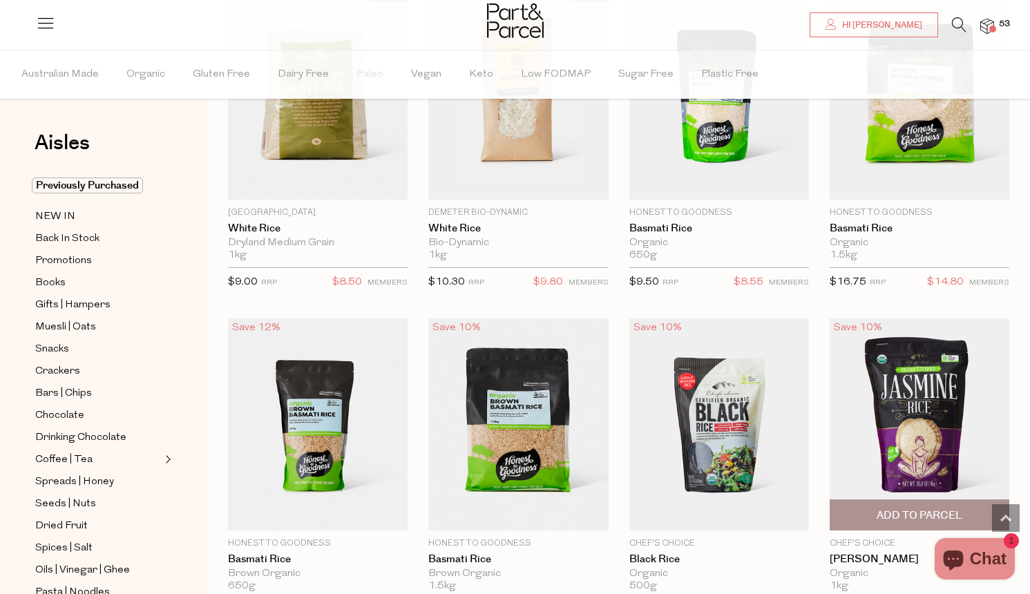
click at [888, 513] on span "Add To Parcel" at bounding box center [920, 515] width 86 height 15
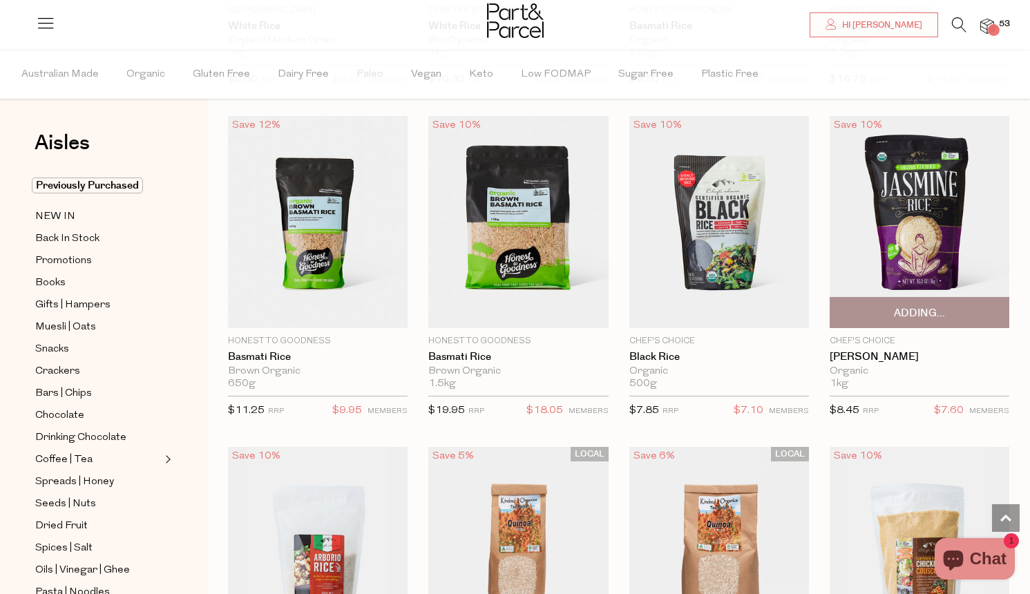
scroll to position [1060, 0]
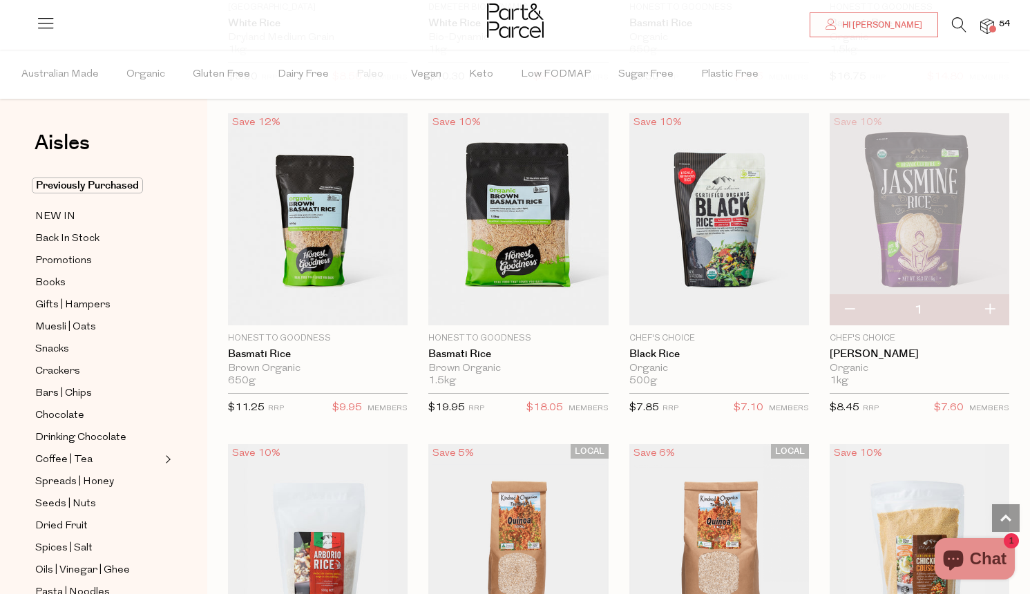
click at [989, 305] on button "button" at bounding box center [989, 310] width 39 height 30
type input "2"
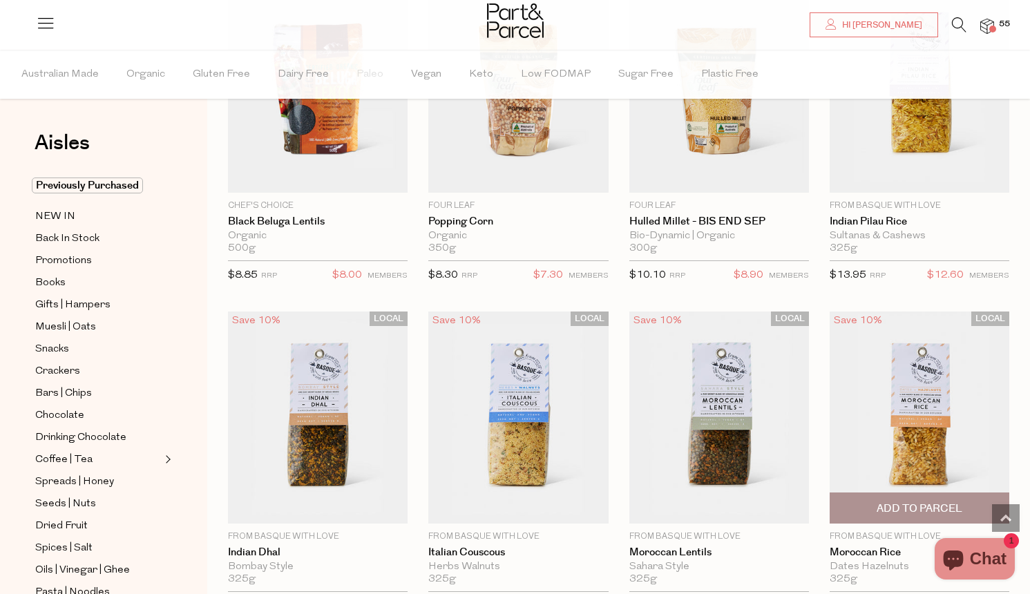
scroll to position [1736, 0]
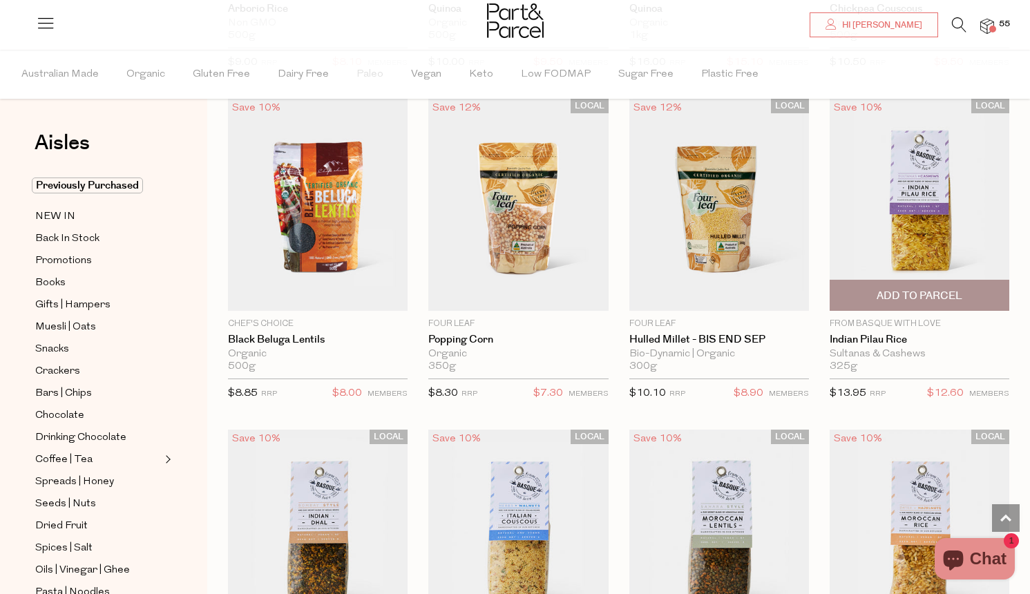
click at [947, 293] on span "Add To Parcel" at bounding box center [920, 296] width 86 height 15
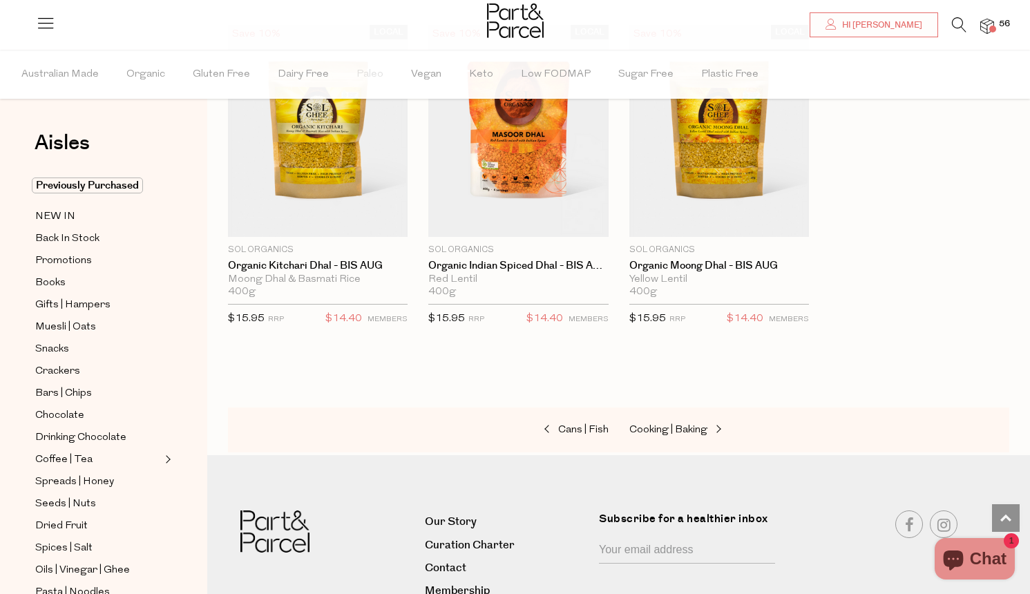
scroll to position [3145, 0]
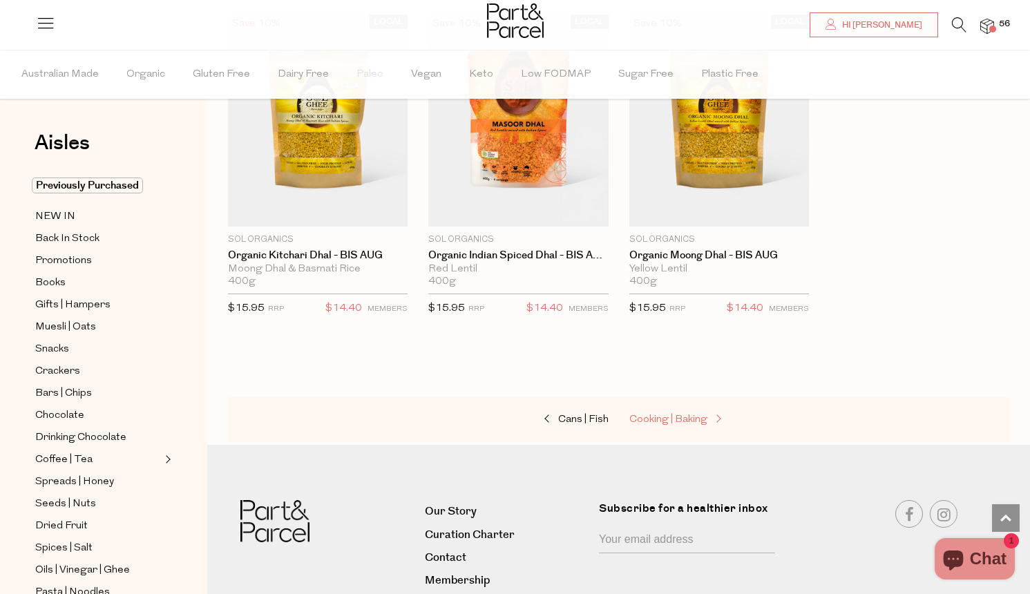
click at [688, 415] on span "Cooking | Baking" at bounding box center [668, 420] width 78 height 10
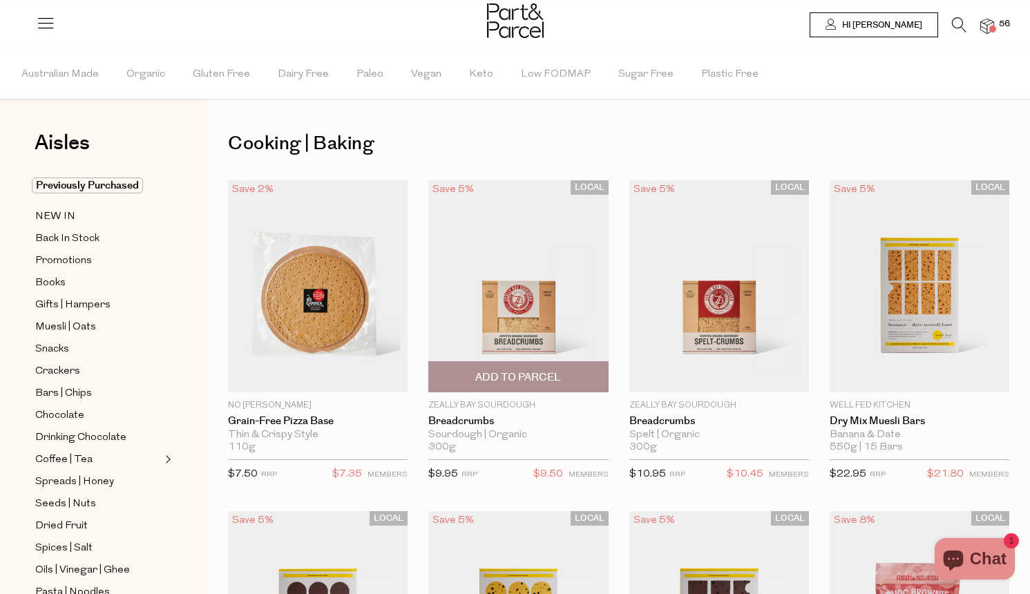
click at [525, 371] on span "Add To Parcel" at bounding box center [518, 377] width 86 height 15
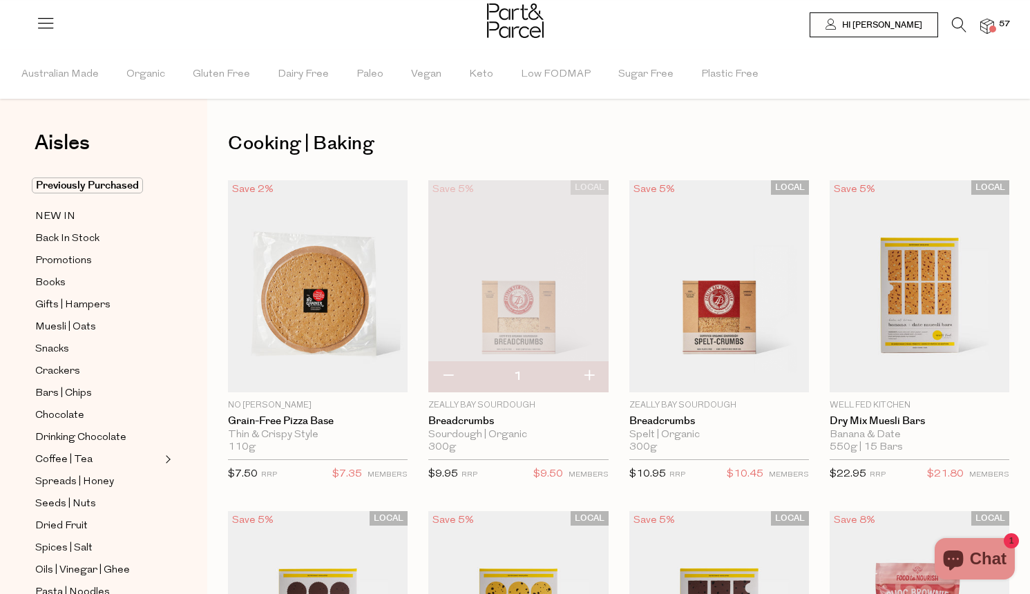
click at [584, 378] on button "button" at bounding box center [588, 376] width 39 height 30
type input "2"
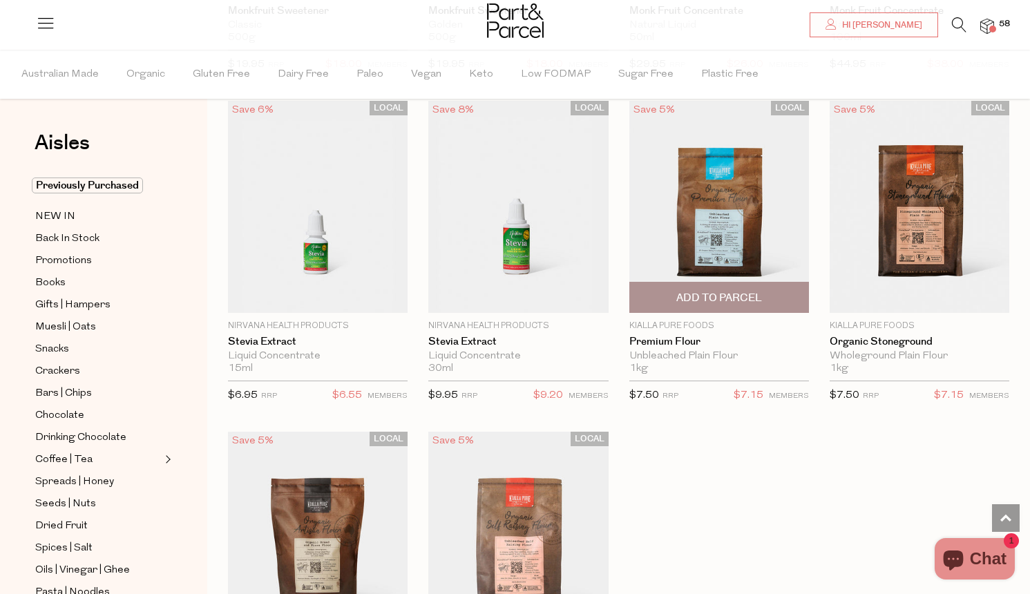
scroll to position [3732, 0]
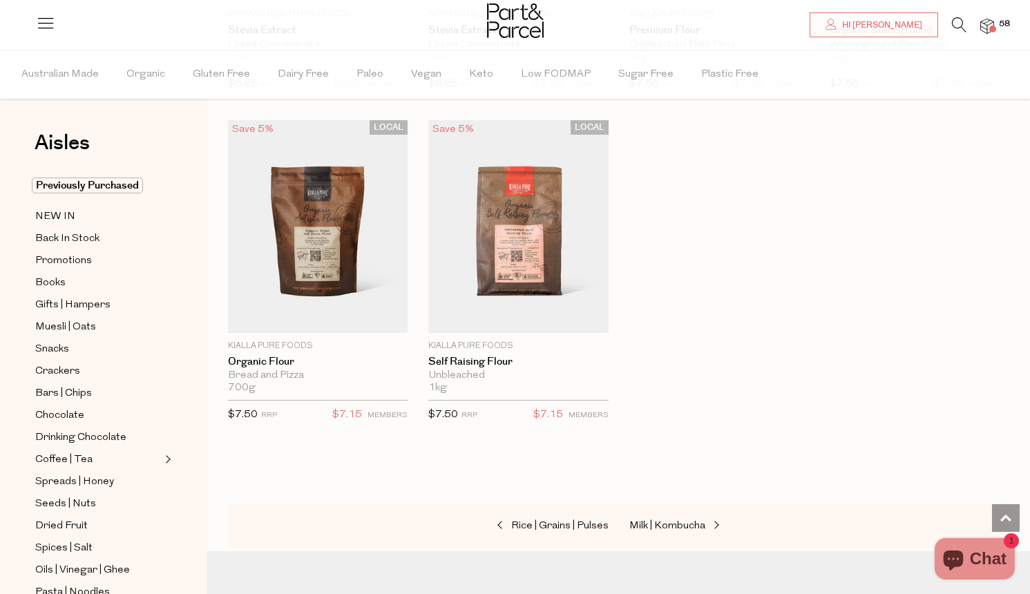
scroll to position [4067, 0]
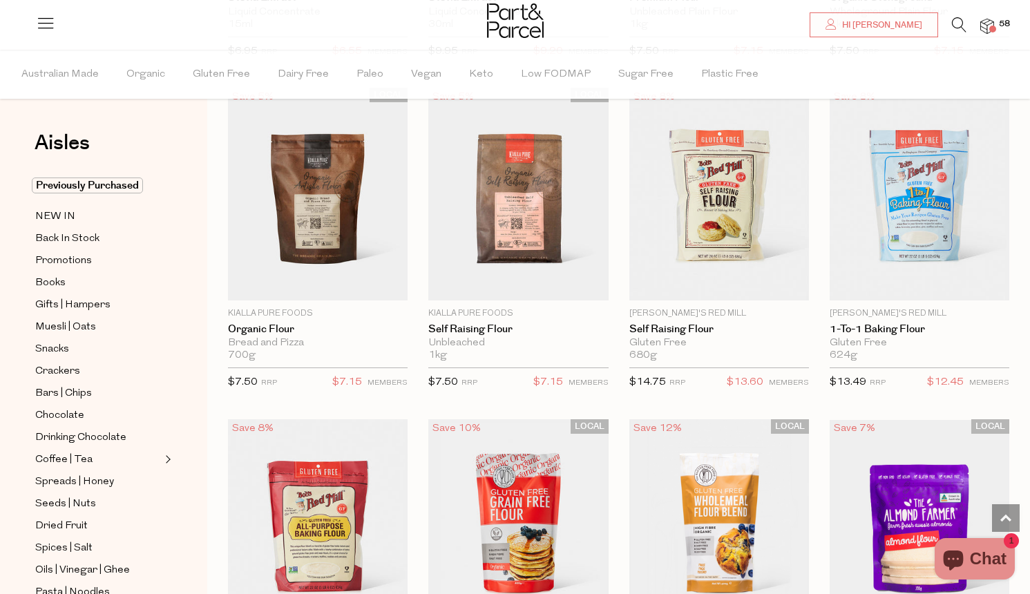
type input "2"
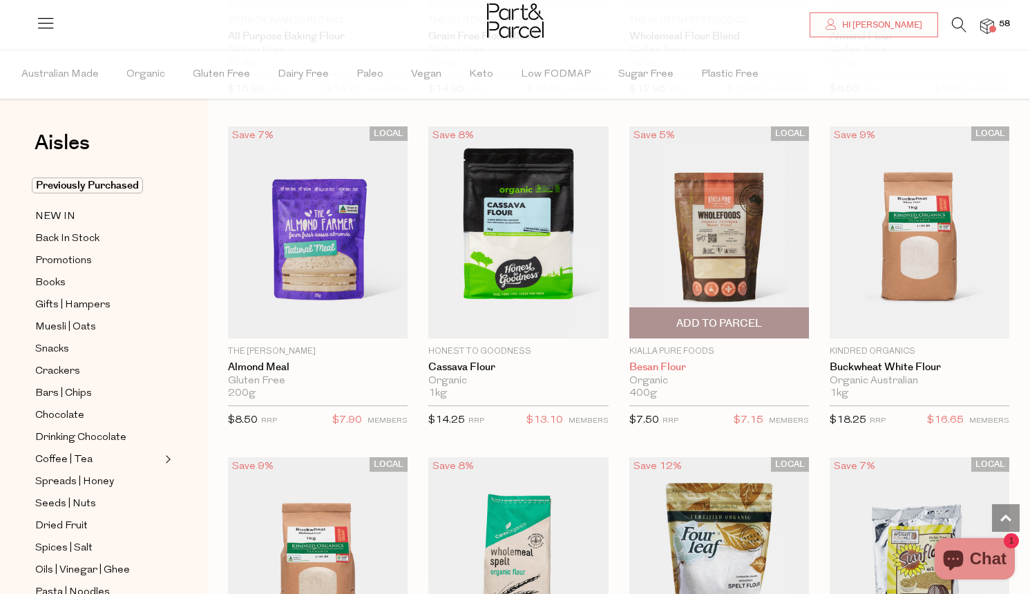
scroll to position [4664, 0]
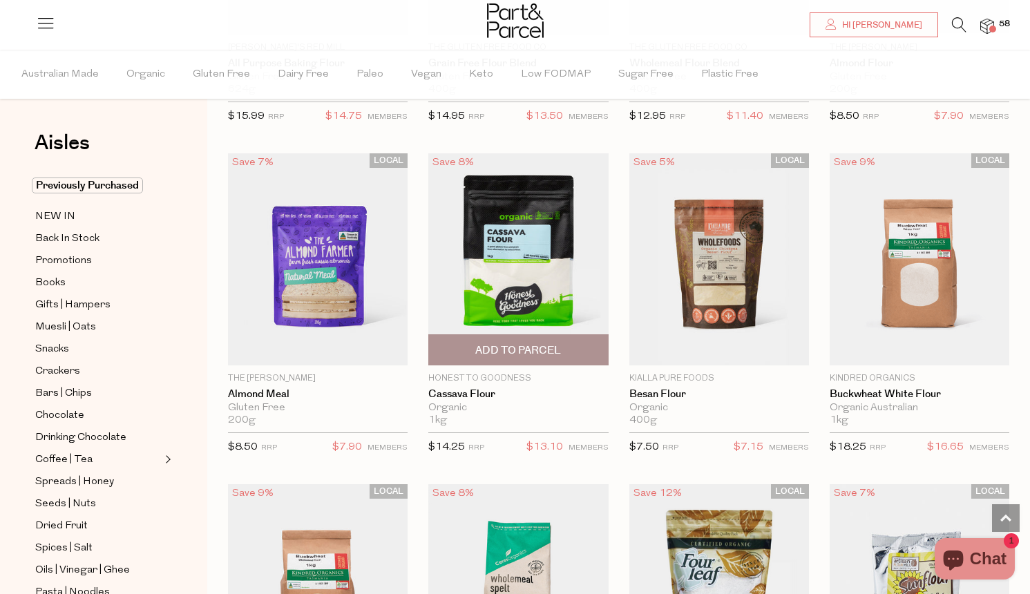
click at [508, 343] on span "Add To Parcel" at bounding box center [518, 350] width 86 height 15
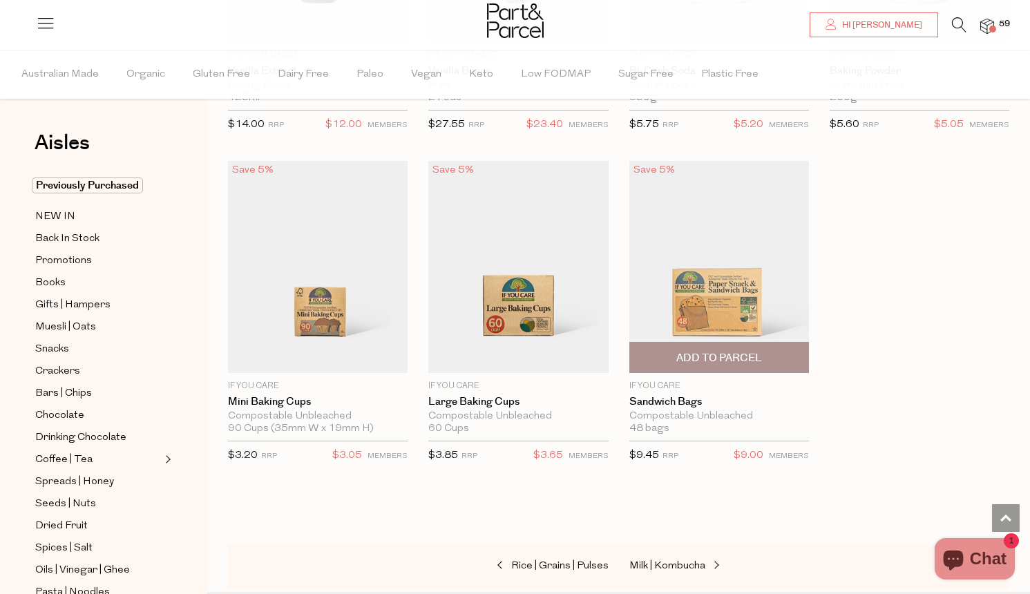
scroll to position [6643, 0]
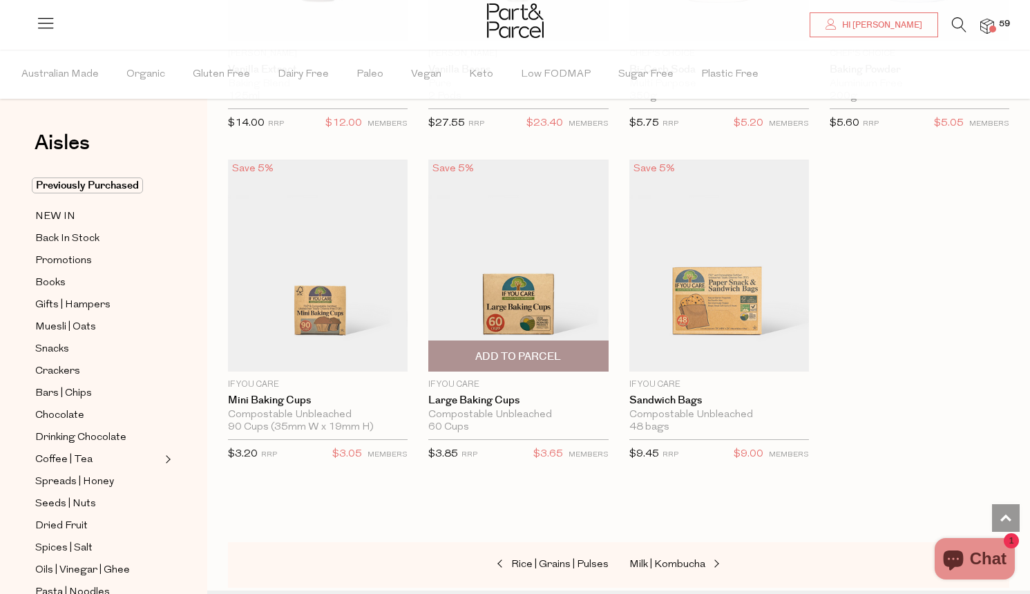
click at [544, 350] on span "Add To Parcel" at bounding box center [518, 357] width 86 height 15
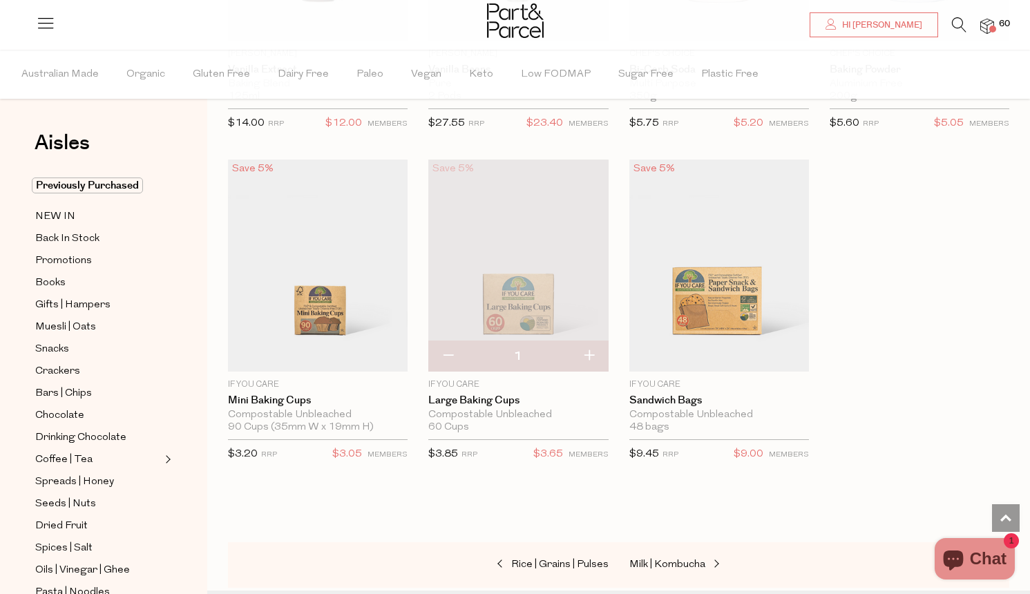
click at [587, 341] on button "button" at bounding box center [588, 356] width 39 height 30
type input "2"
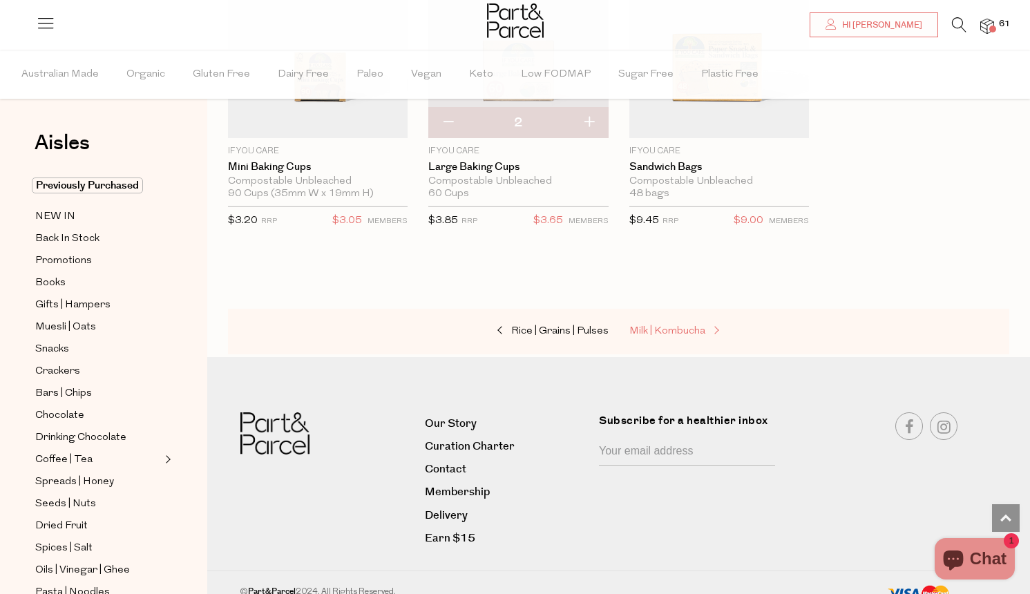
click at [677, 326] on span "Milk | Kombucha" at bounding box center [667, 331] width 76 height 10
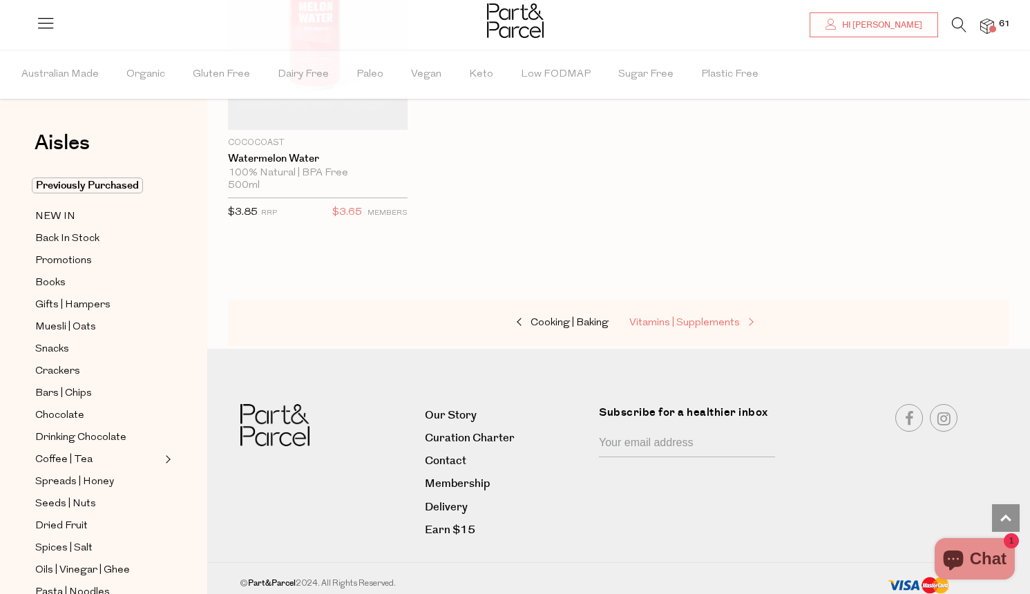
click at [678, 318] on span "Vitamins | Supplements" at bounding box center [684, 323] width 111 height 10
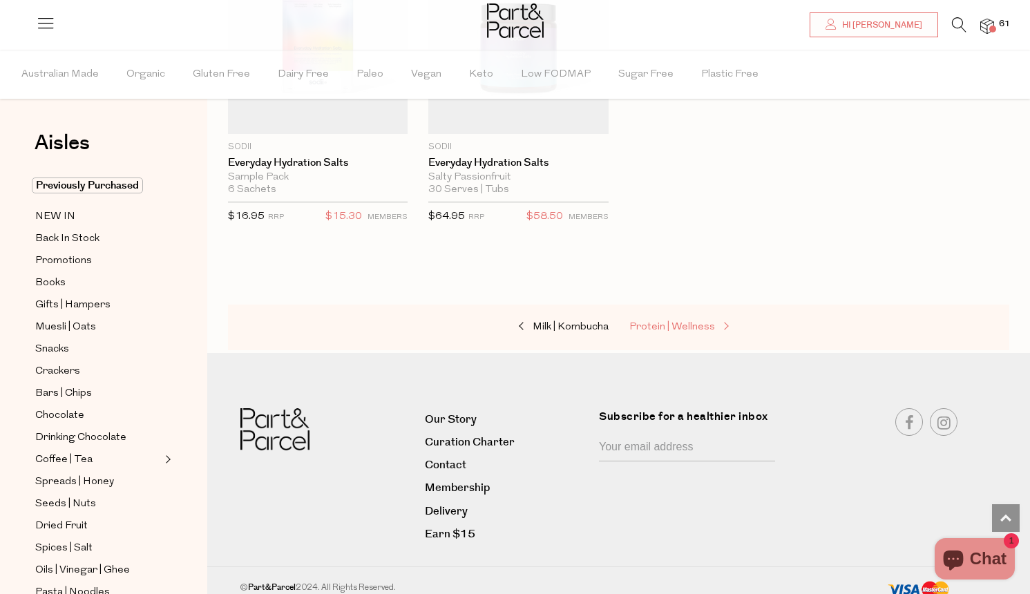
click at [679, 322] on span "Protein | Wellness" at bounding box center [672, 327] width 86 height 10
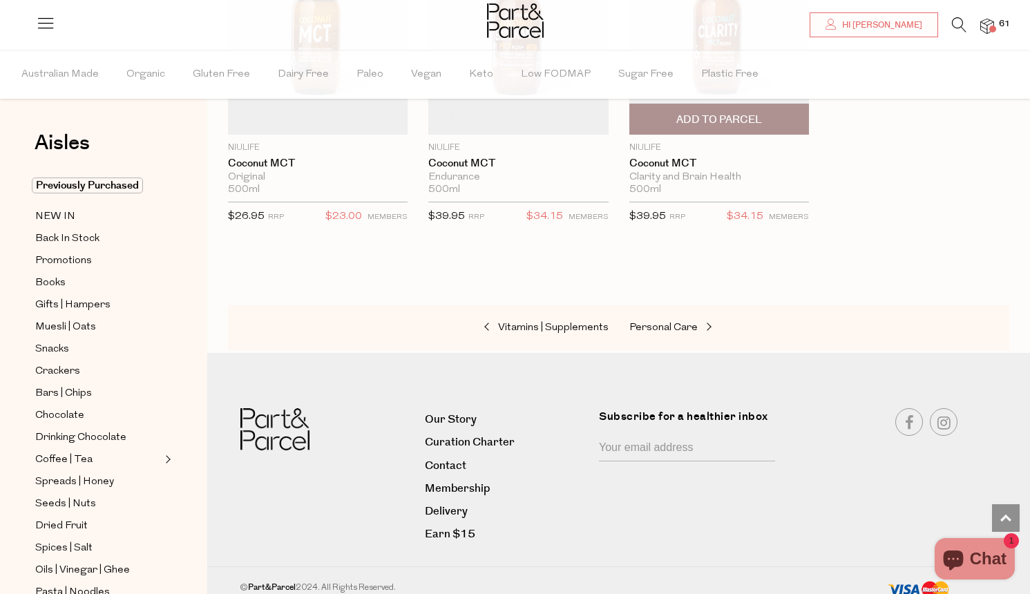
scroll to position [6544, 0]
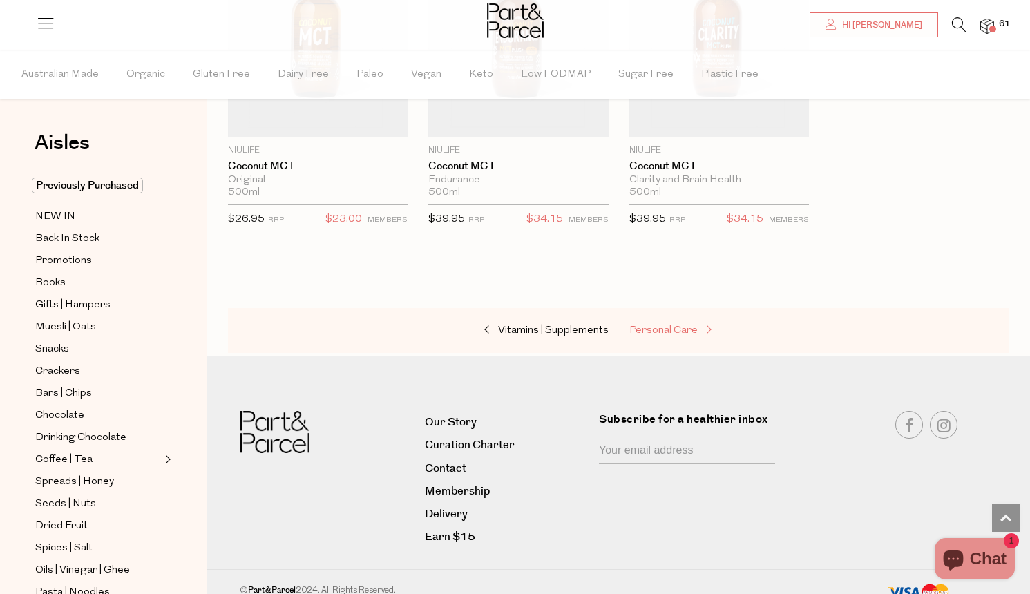
click at [658, 325] on span "Personal Care" at bounding box center [663, 330] width 68 height 10
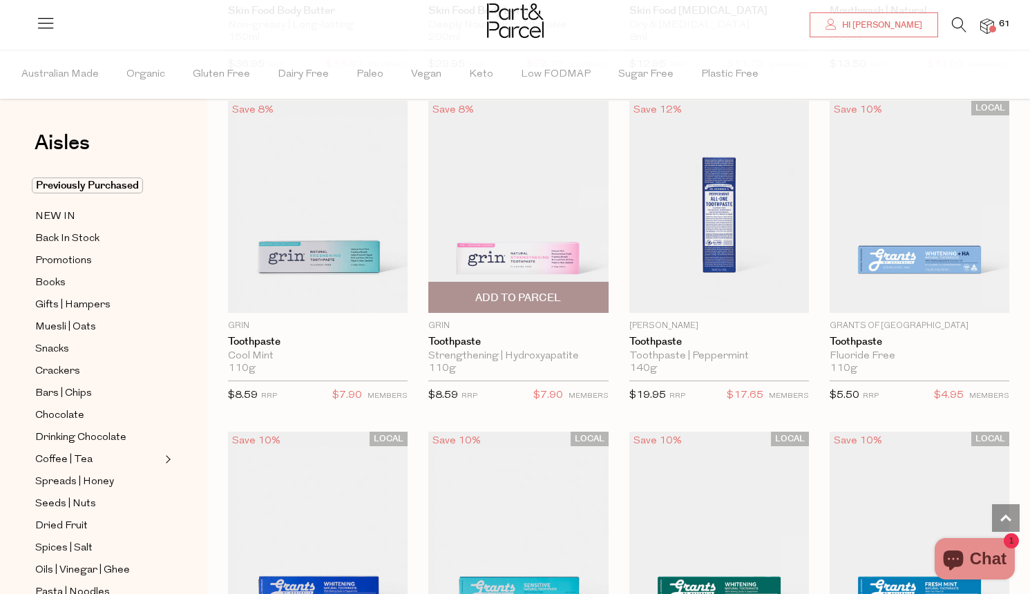
scroll to position [1401, 0]
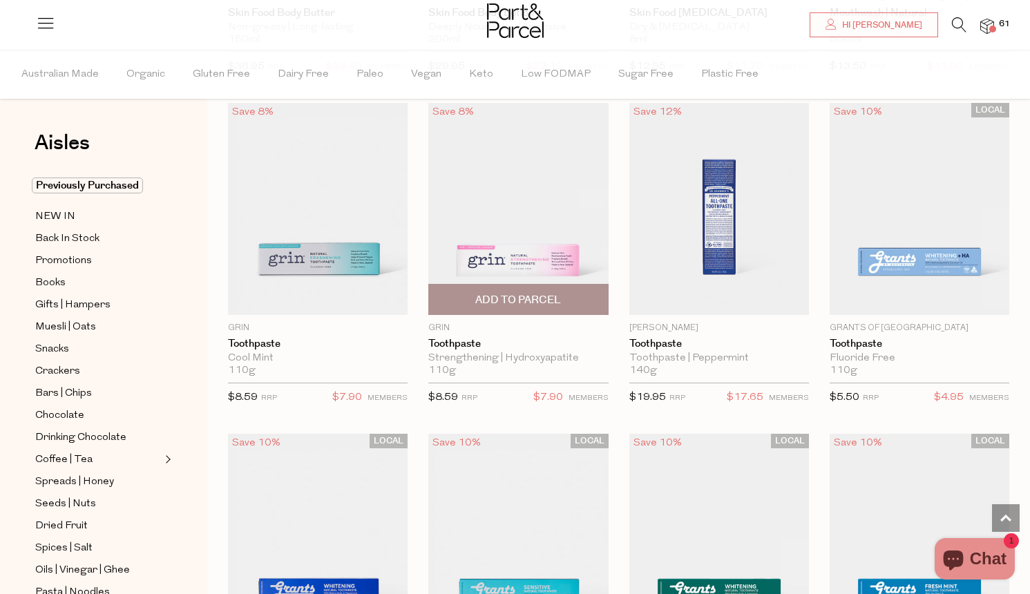
click at [535, 298] on span "Add To Parcel" at bounding box center [518, 300] width 86 height 15
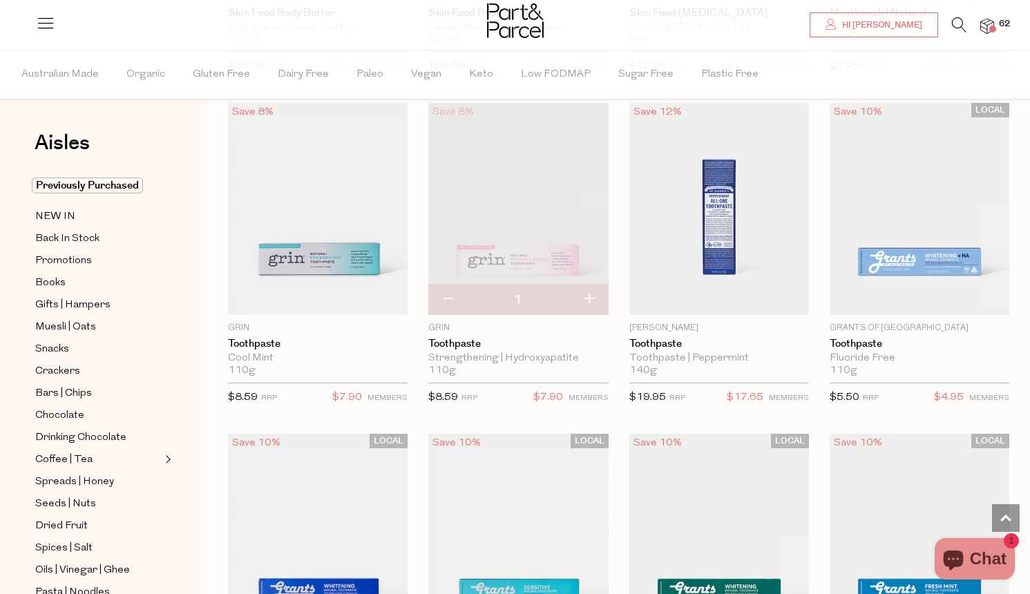
click at [589, 297] on button "button" at bounding box center [588, 300] width 39 height 30
type input "2"
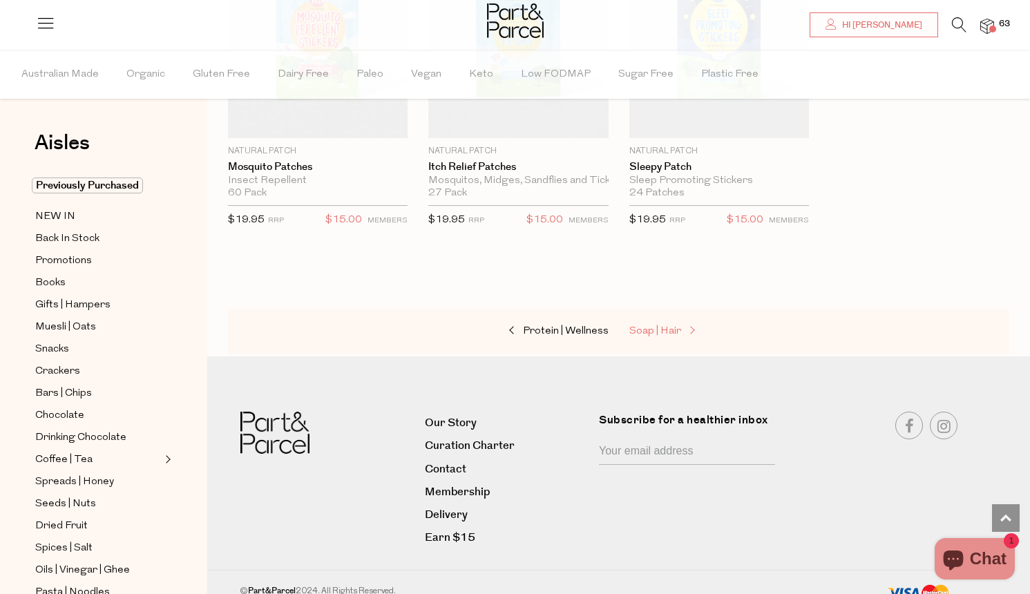
click at [649, 326] on span "Soap | Hair" at bounding box center [655, 331] width 52 height 10
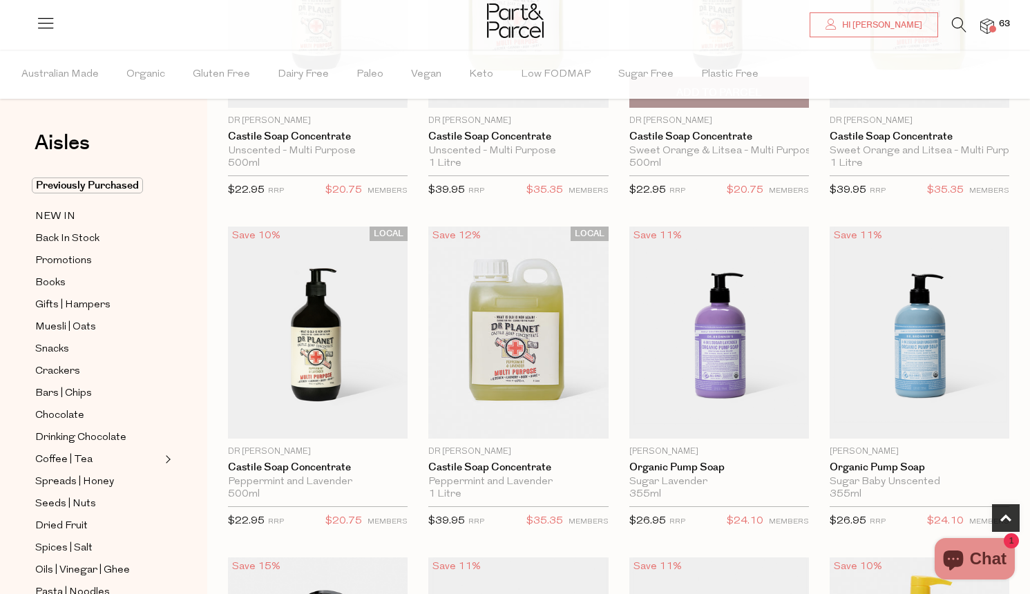
scroll to position [620, 0]
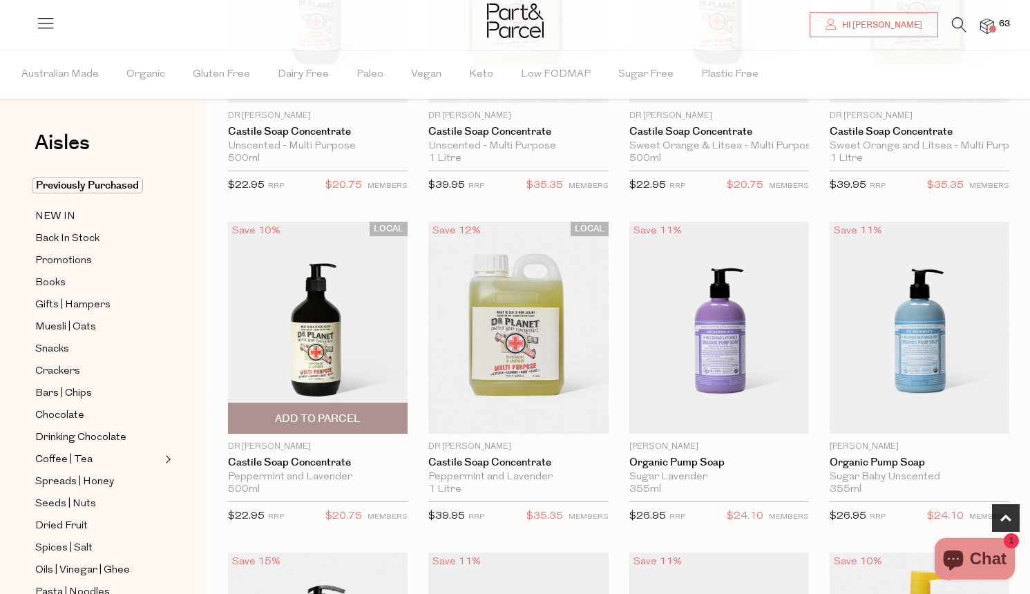
click at [328, 347] on img at bounding box center [318, 328] width 180 height 212
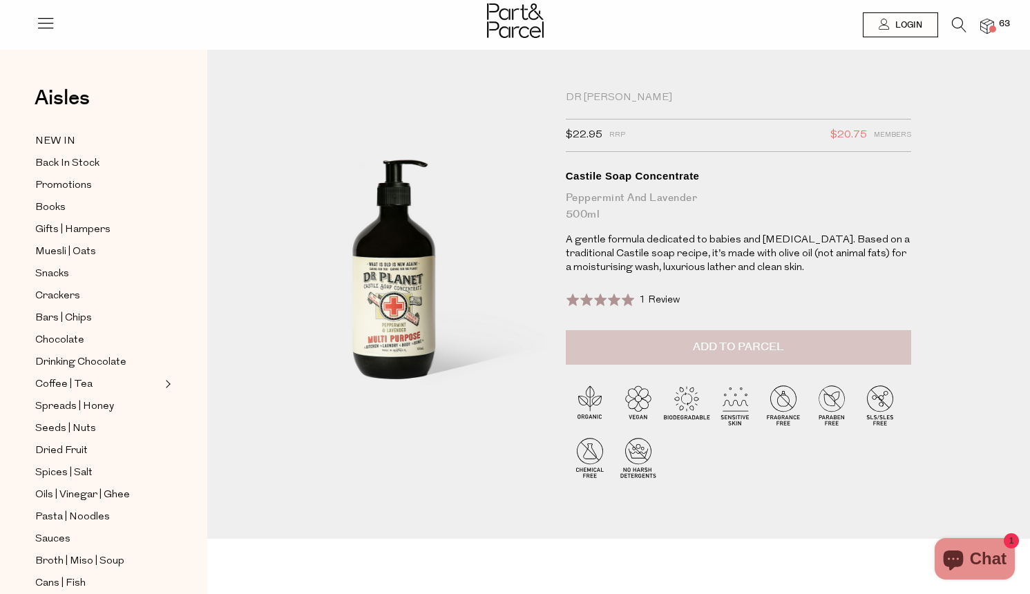
click at [728, 348] on span "Add to Parcel" at bounding box center [738, 347] width 91 height 16
click at [991, 23] on img at bounding box center [987, 27] width 14 height 16
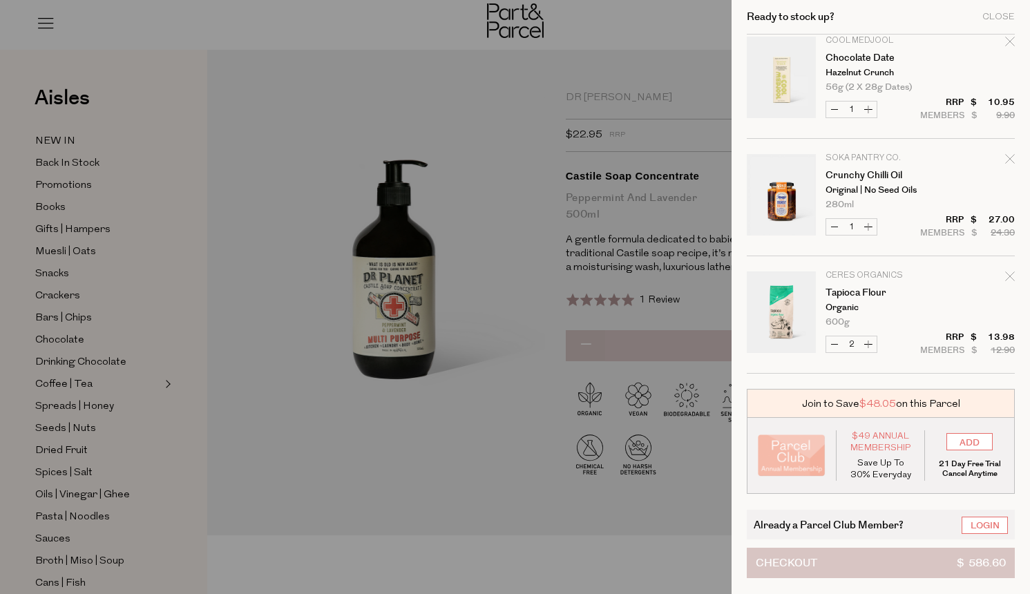
scroll to position [4593, 0]
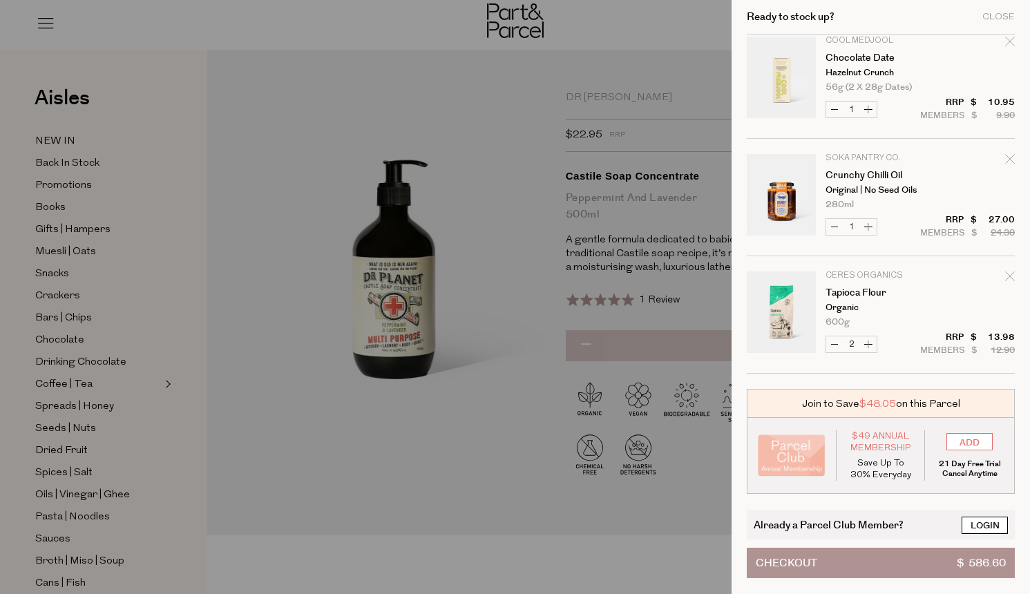
click at [981, 526] on link "Login" at bounding box center [985, 525] width 46 height 17
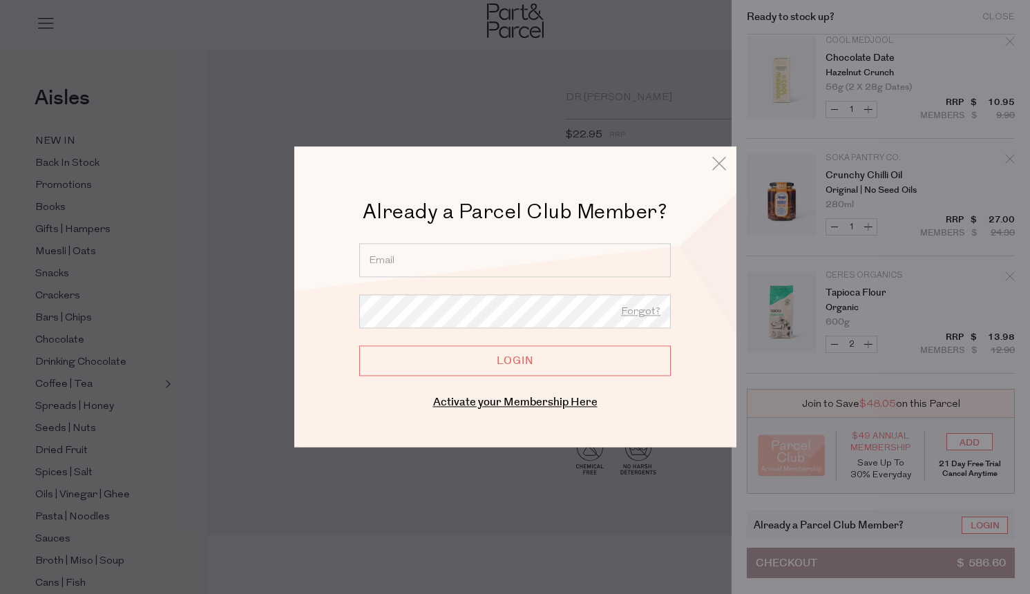
type input "elukazsewski@gmail.com"
click at [499, 363] on input "Login" at bounding box center [515, 360] width 312 height 30
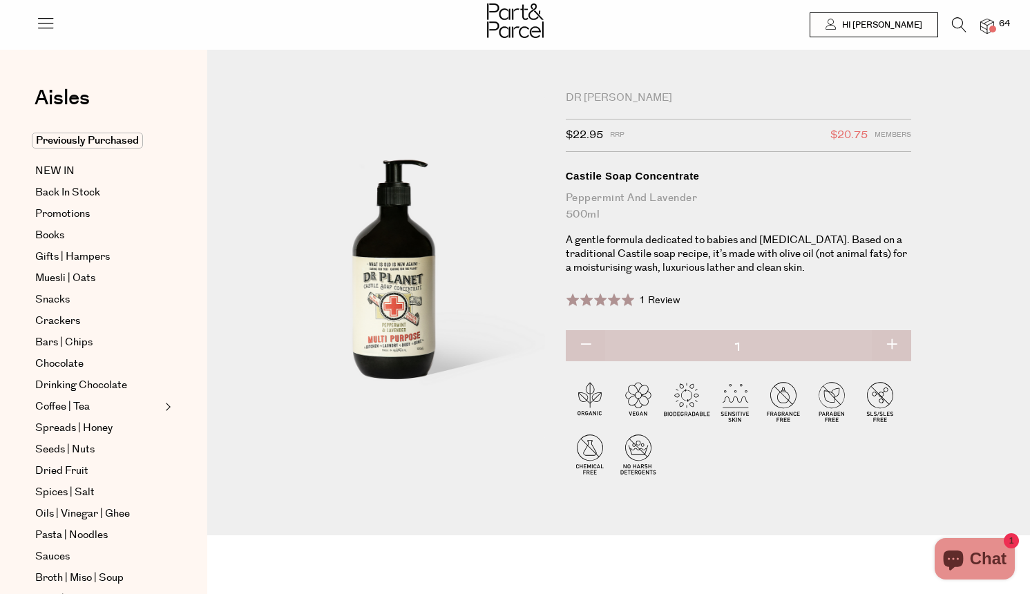
click at [989, 28] on img at bounding box center [987, 27] width 14 height 16
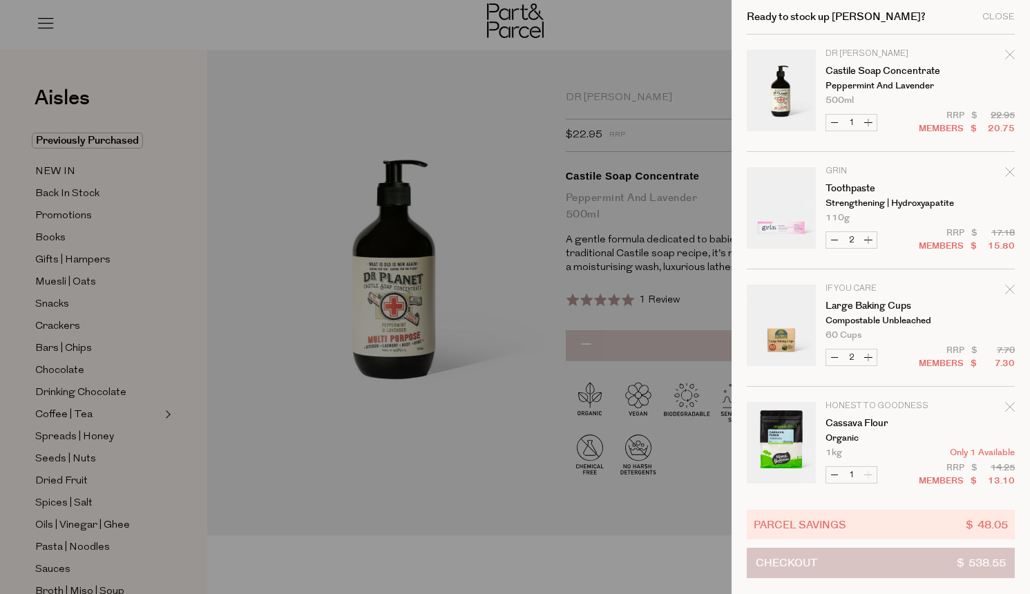
click at [818, 553] on button "Checkout $ 538.55" at bounding box center [881, 563] width 268 height 30
